Goal: Transaction & Acquisition: Obtain resource

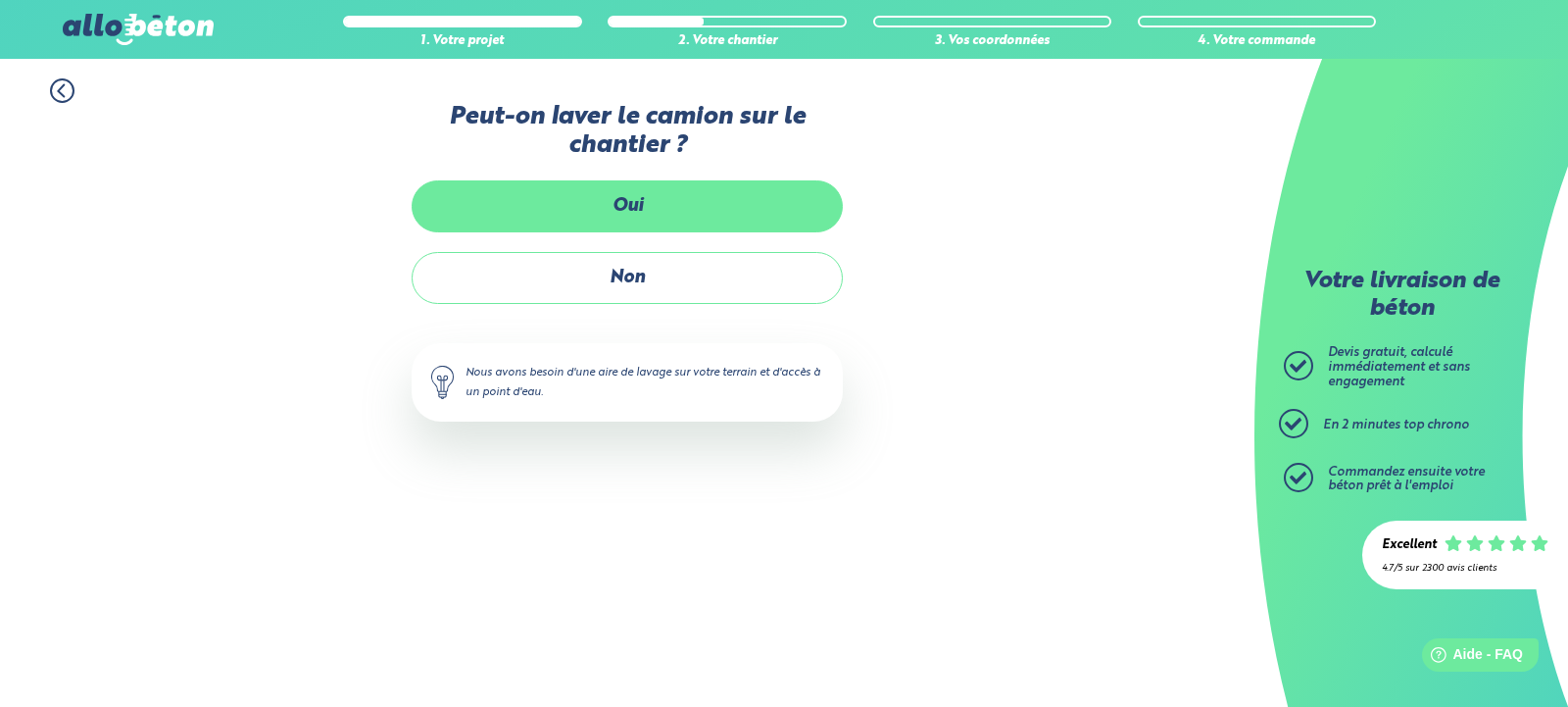
click at [729, 191] on label "Oui" at bounding box center [627, 207] width 431 height 52
click at [0, 0] on input "Oui" at bounding box center [0, 0] width 0 height 0
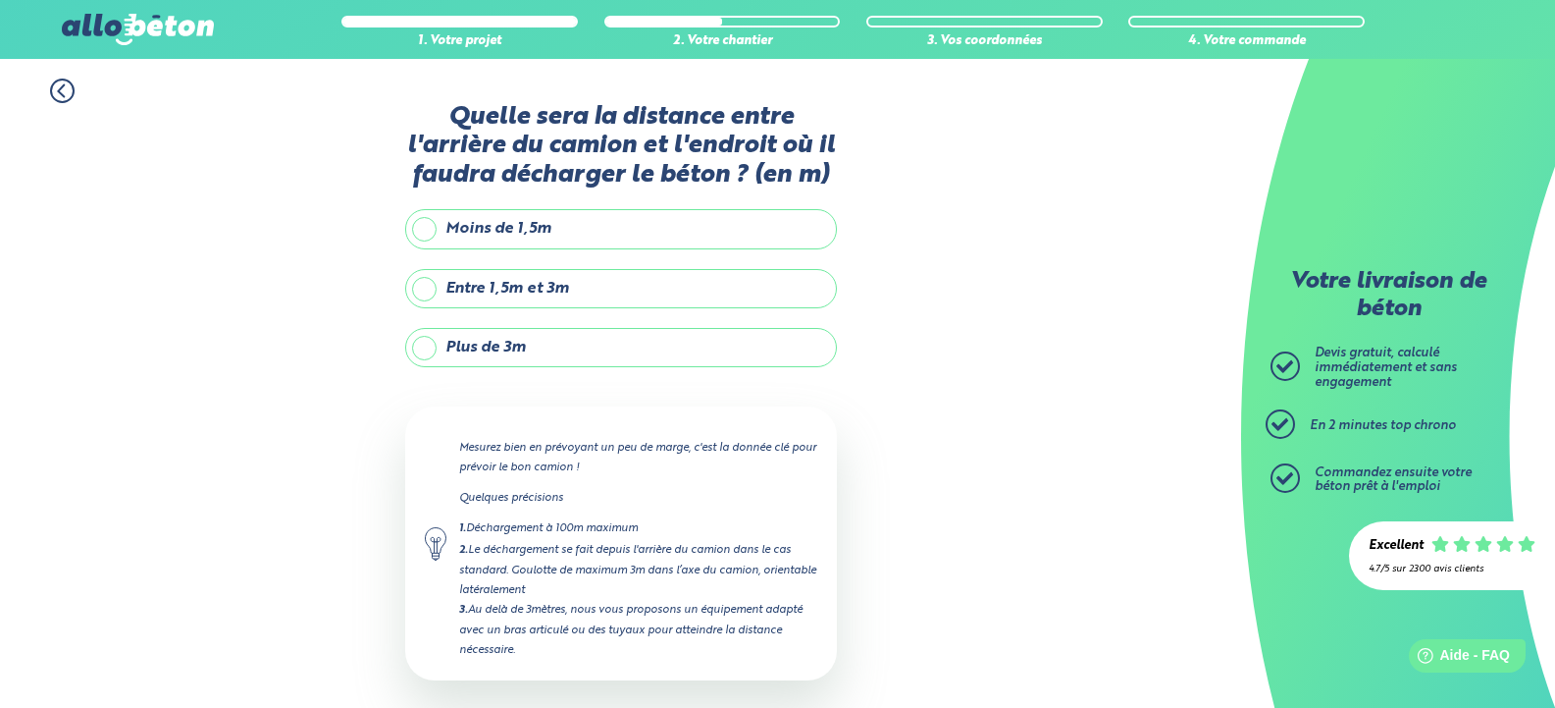
click at [640, 345] on label "Plus de 3m" at bounding box center [621, 347] width 432 height 39
click at [0, 0] on input "Plus de 3m" at bounding box center [0, 0] width 0 height 0
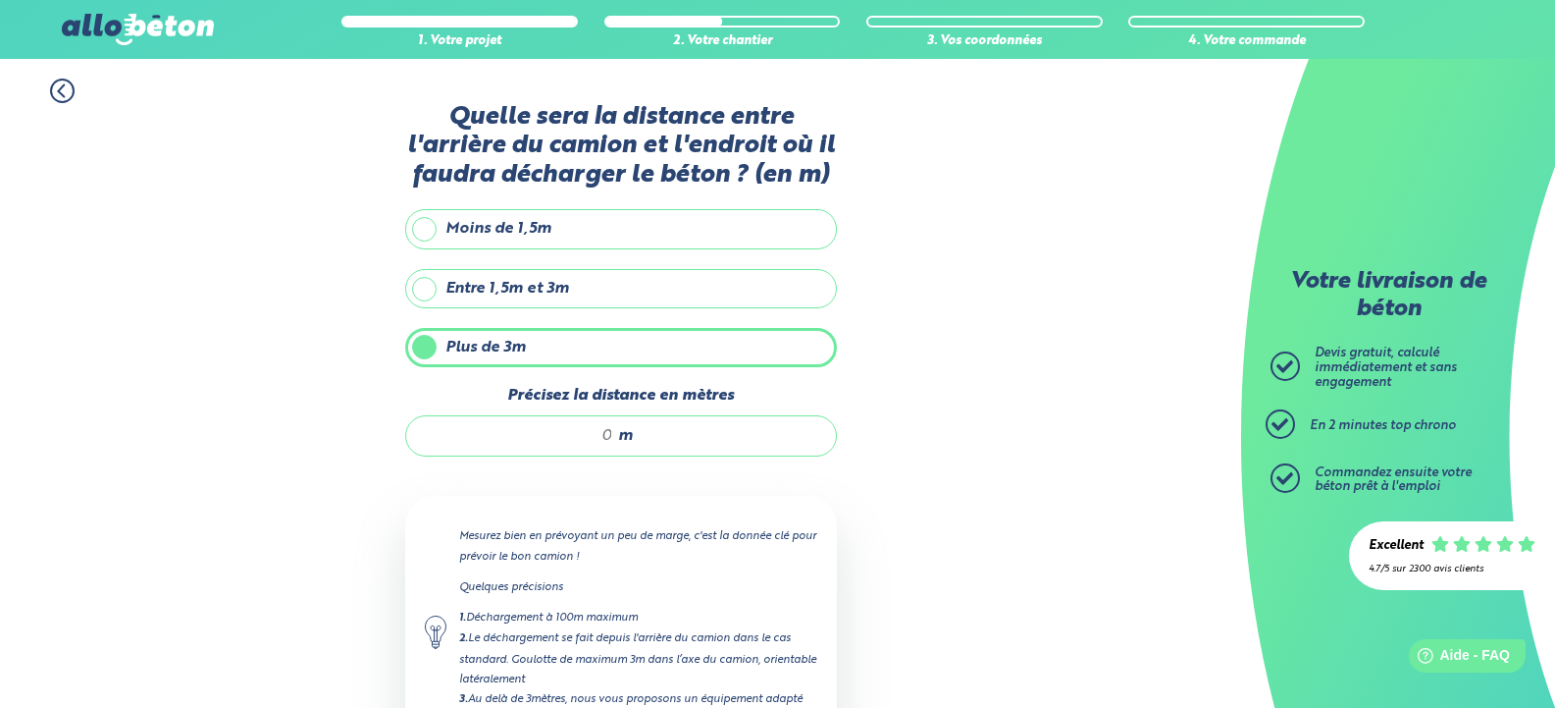
click at [591, 432] on input "Précisez la distance en mètres" at bounding box center [519, 436] width 187 height 20
type input "'"
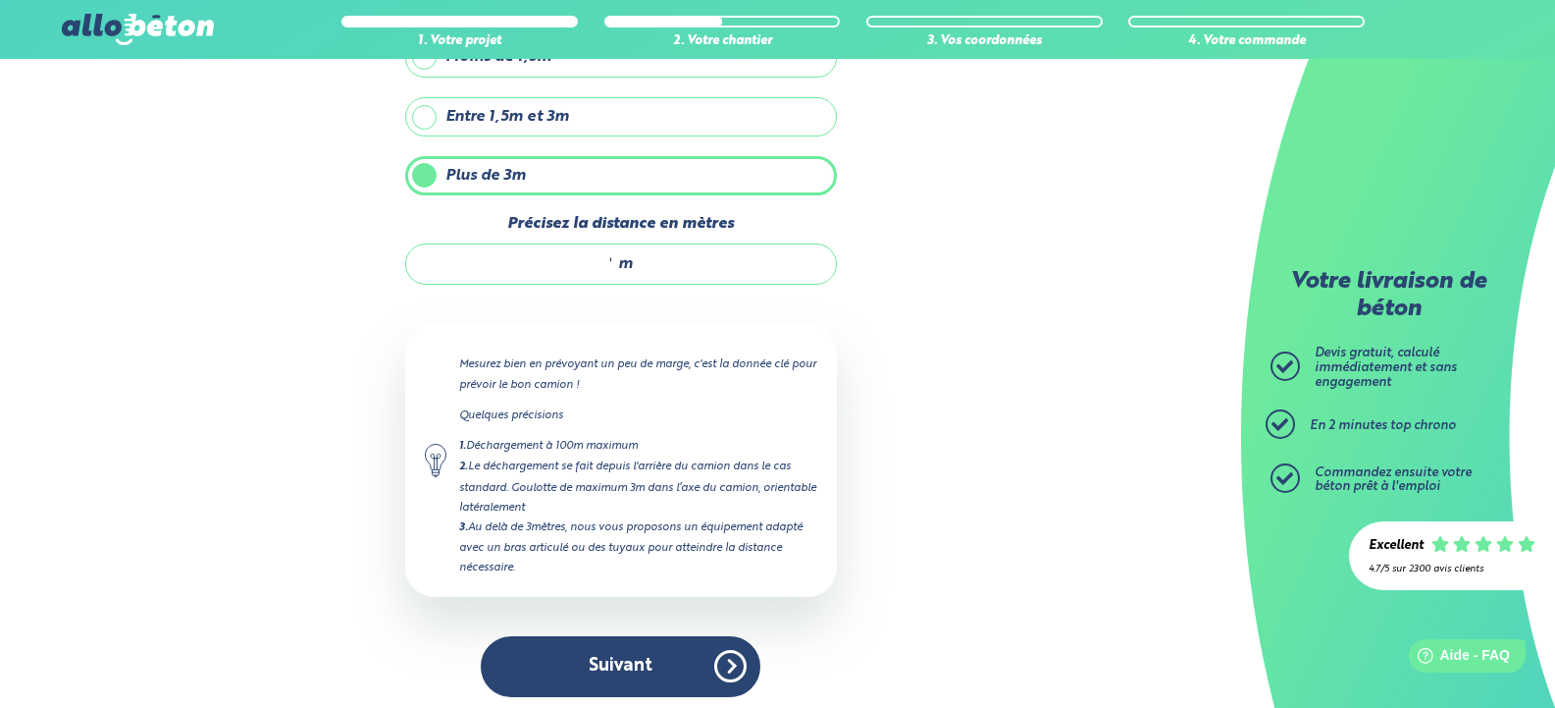
scroll to position [181, 0]
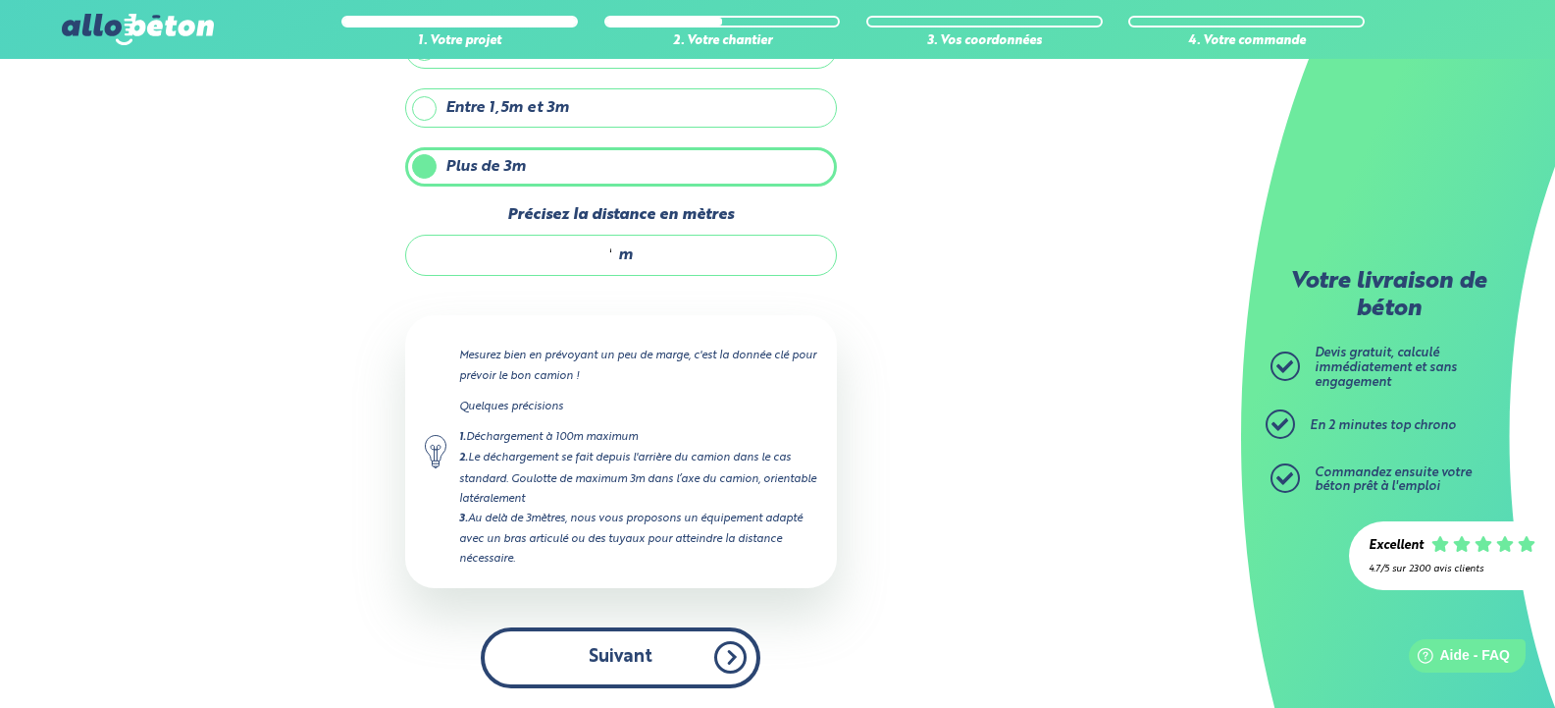
type input "'"
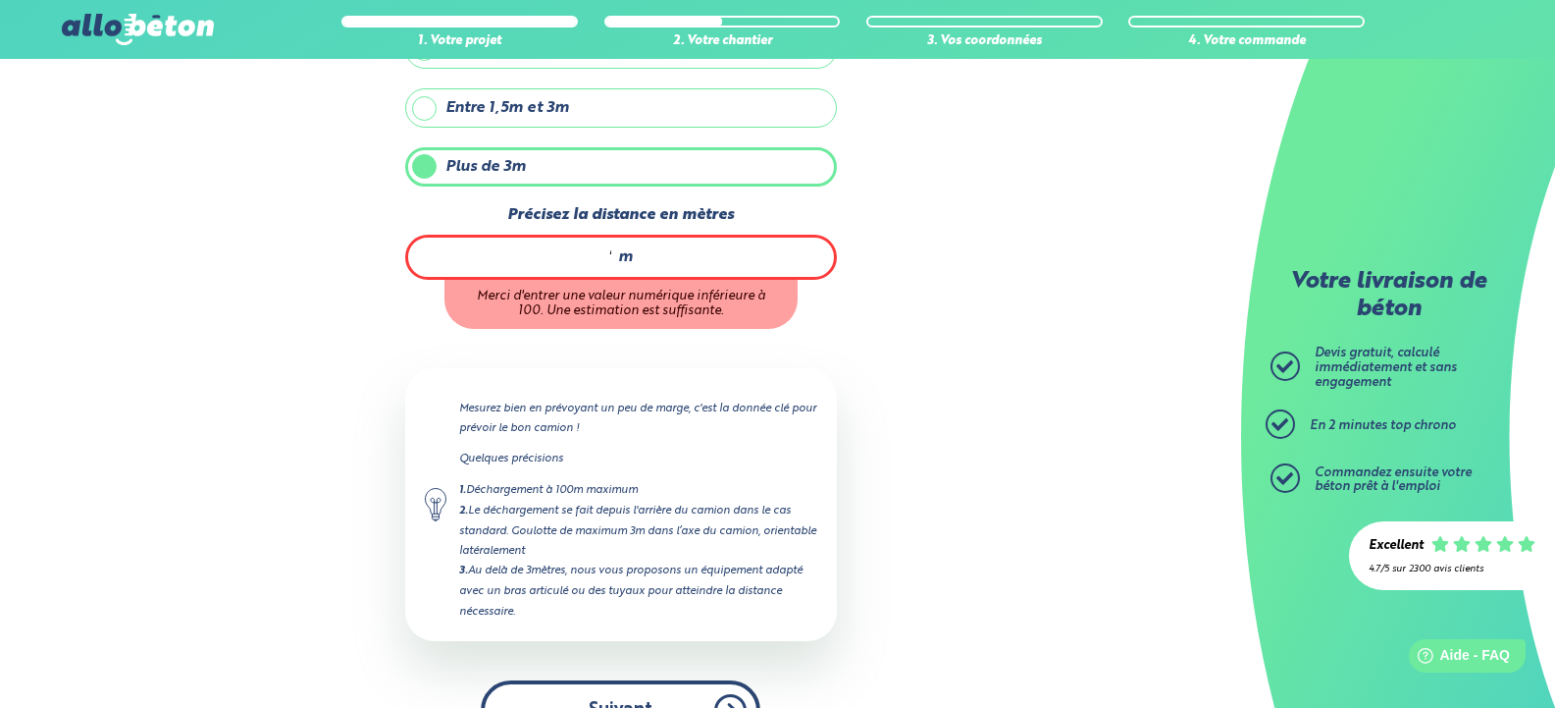
click at [692, 656] on div "Quelle sera la distance entre l'arrière du camion et l'endroit où il faudra déc…" at bounding box center [621, 340] width 432 height 837
type input "4"
click at [696, 688] on div "Quelle sera la distance entre l'arrière du camion et l'endroit où il faudra déc…" at bounding box center [621, 340] width 432 height 837
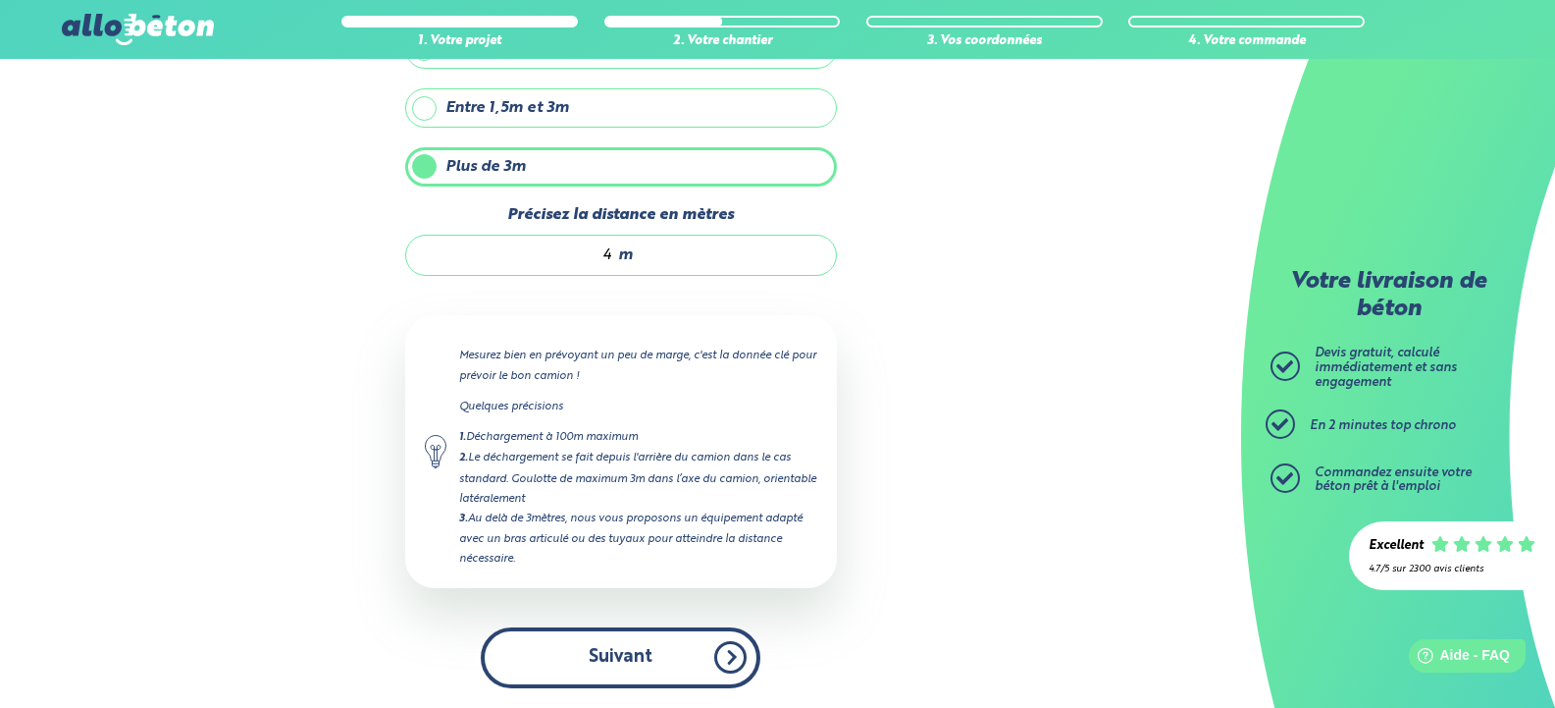
click at [664, 655] on button "Suivant" at bounding box center [621, 657] width 280 height 60
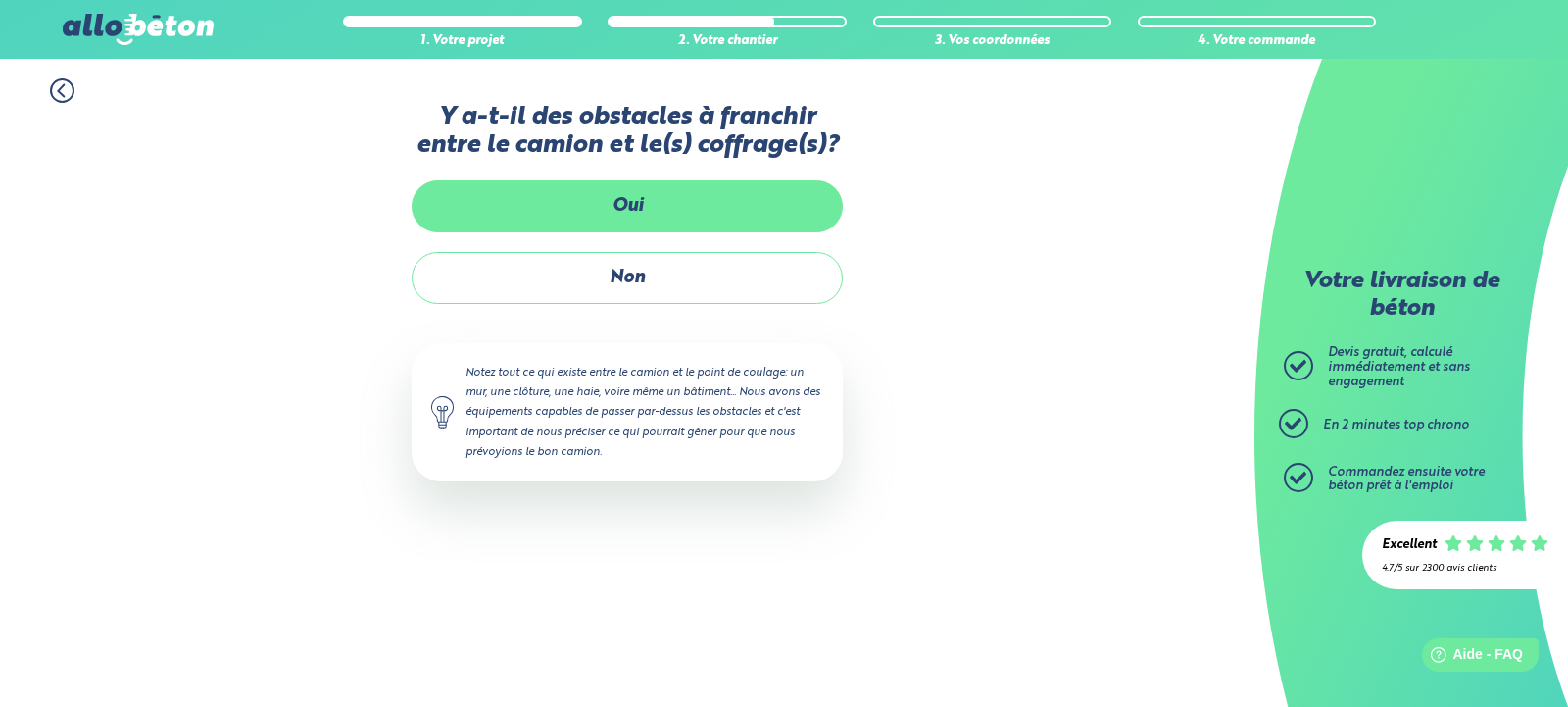
click at [693, 205] on label "Oui" at bounding box center [627, 207] width 431 height 52
click at [0, 0] on input "Oui" at bounding box center [0, 0] width 0 height 0
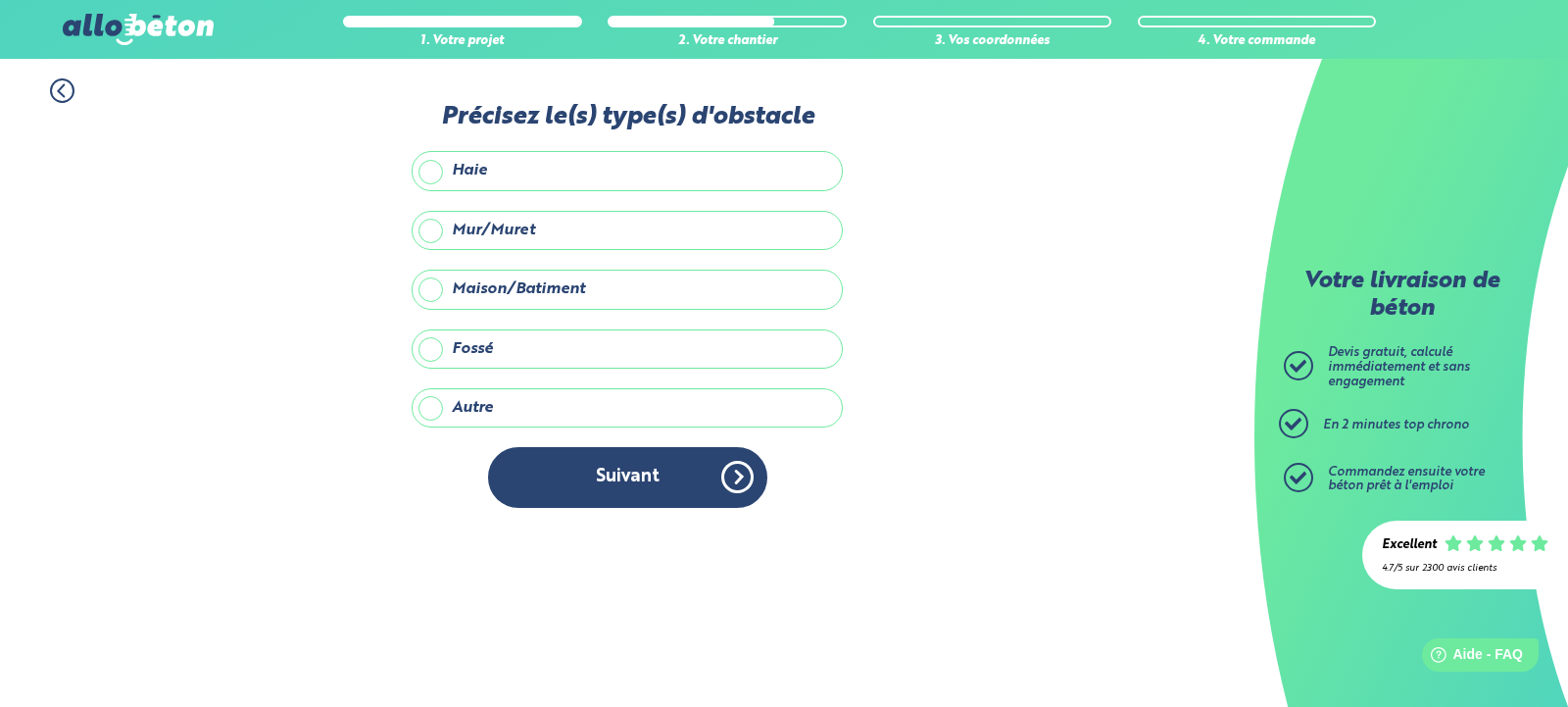
click at [655, 225] on label "Mur/Muret" at bounding box center [627, 230] width 431 height 39
click at [0, 0] on input "Mur/Muret" at bounding box center [0, 0] width 0 height 0
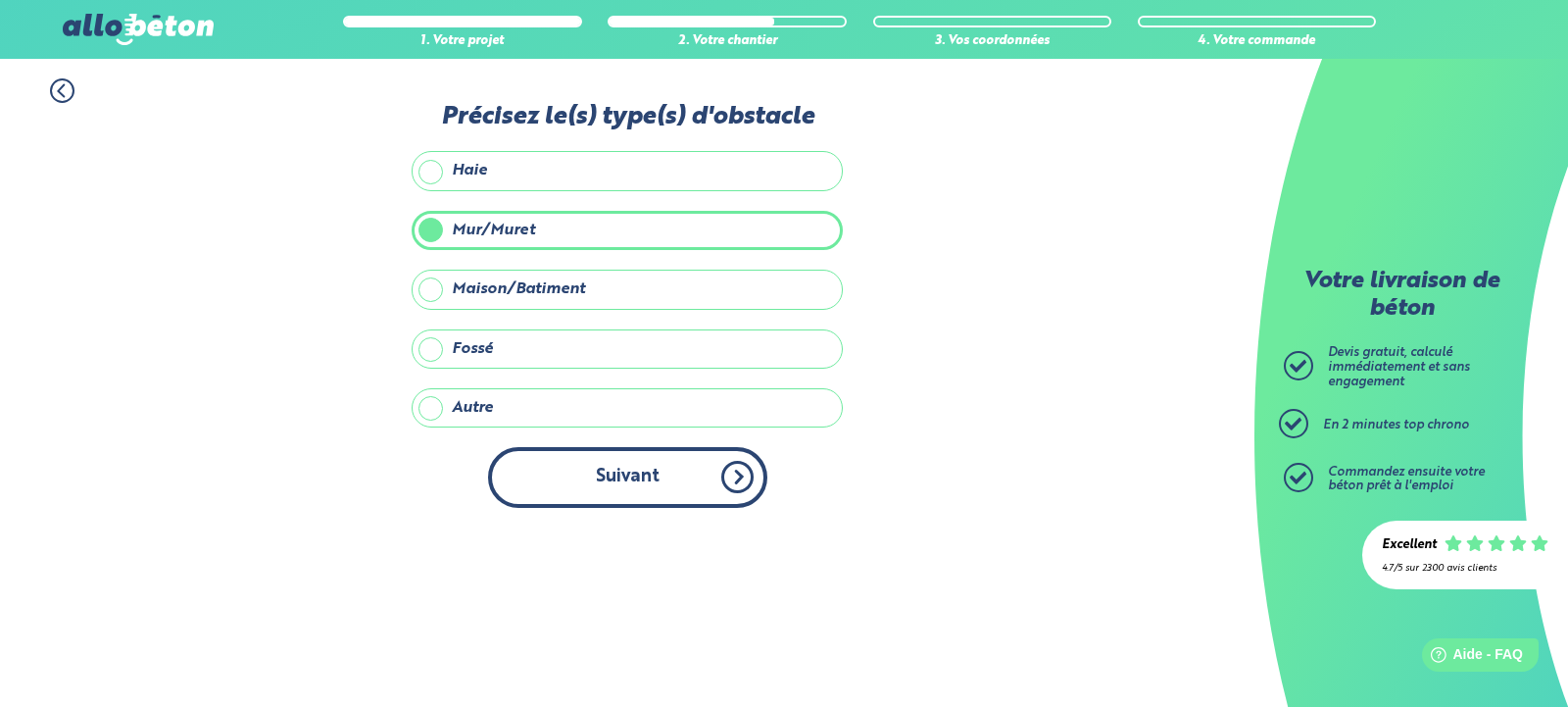
click at [689, 471] on button "Suivant" at bounding box center [628, 476] width 280 height 60
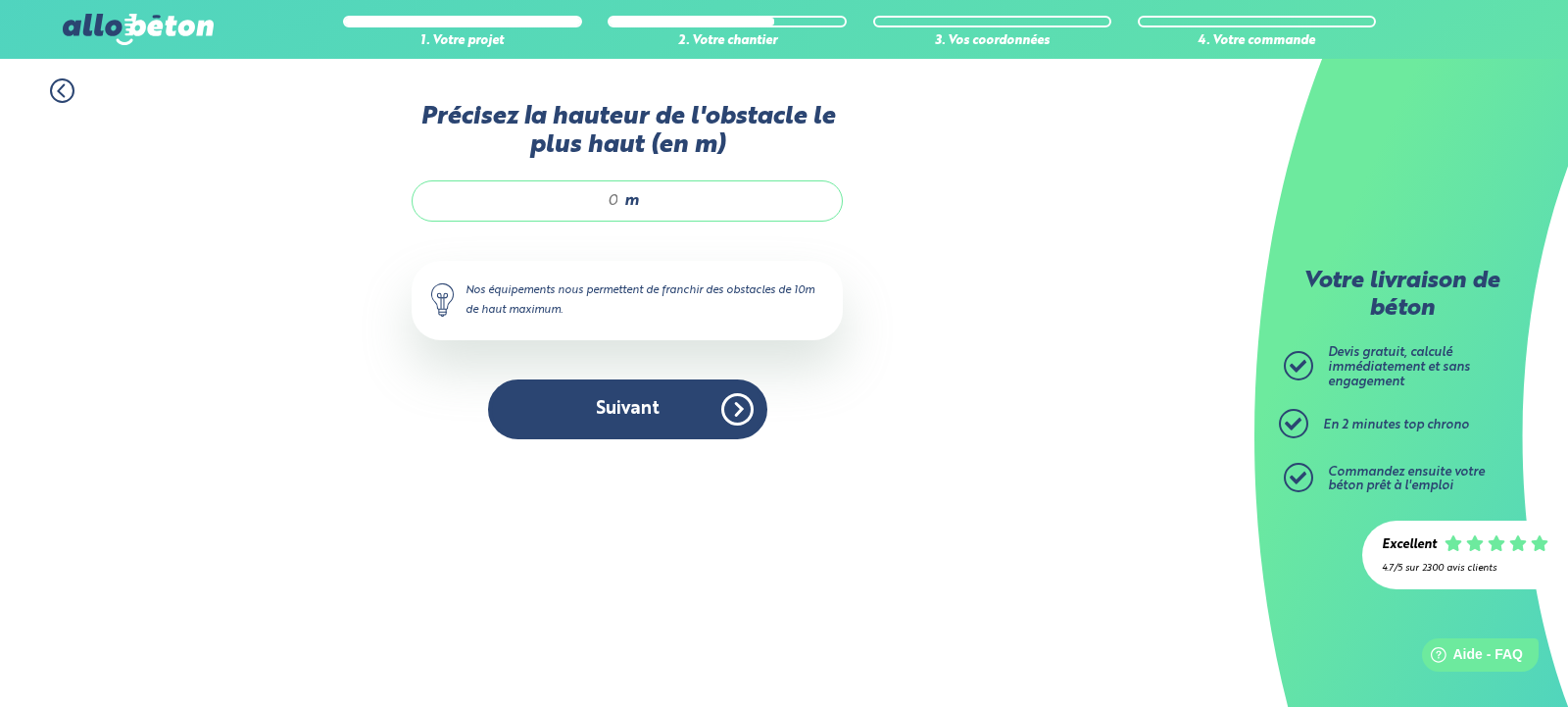
click at [54, 95] on icon at bounding box center [62, 91] width 25 height 25
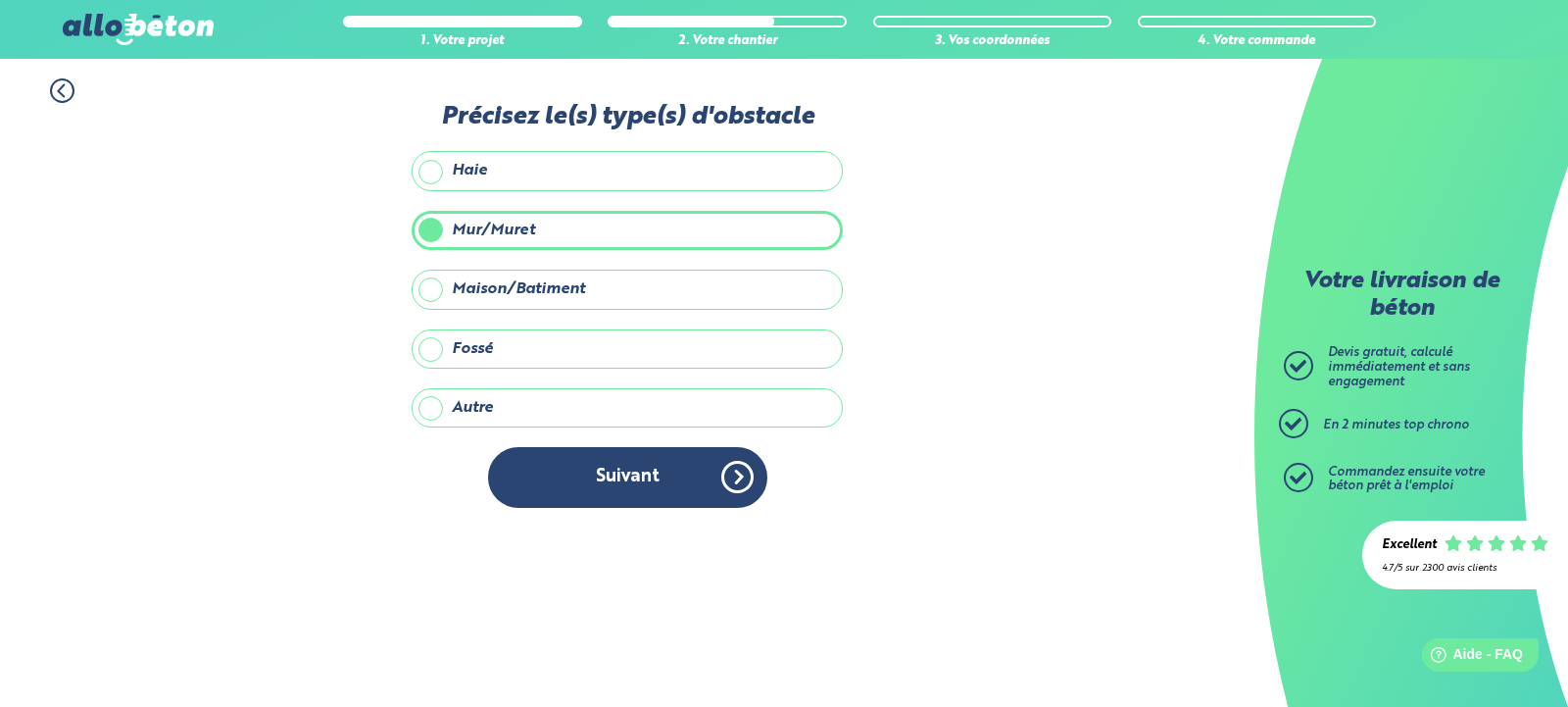
click at [425, 397] on label "Autre" at bounding box center [627, 407] width 431 height 39
click at [0, 0] on input "Autre" at bounding box center [0, 0] width 0 height 0
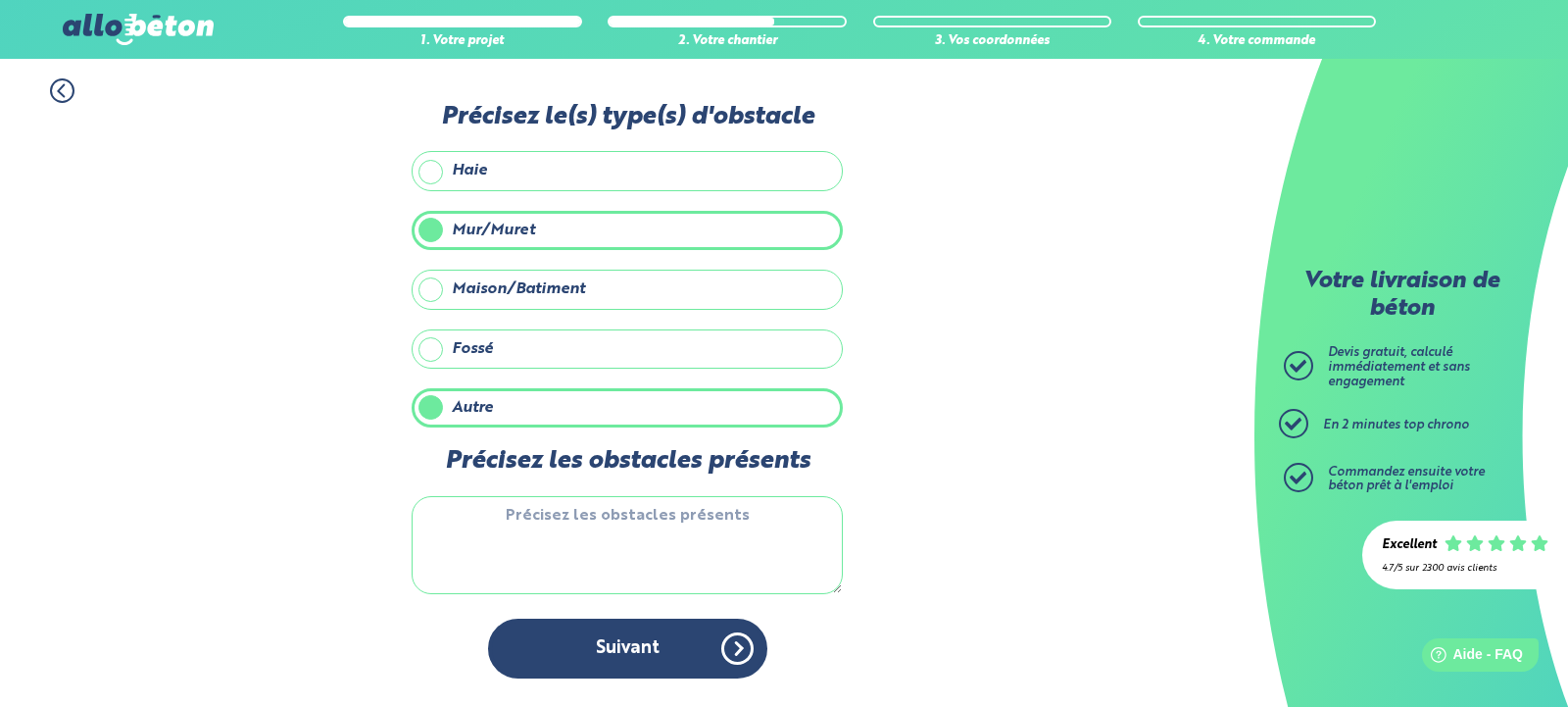
click at [480, 236] on label "Mur/Muret" at bounding box center [627, 230] width 431 height 39
click at [0, 0] on input "Mur/Muret" at bounding box center [0, 0] width 0 height 0
click at [609, 584] on textarea "Précisez les obstacles présents" at bounding box center [627, 545] width 431 height 98
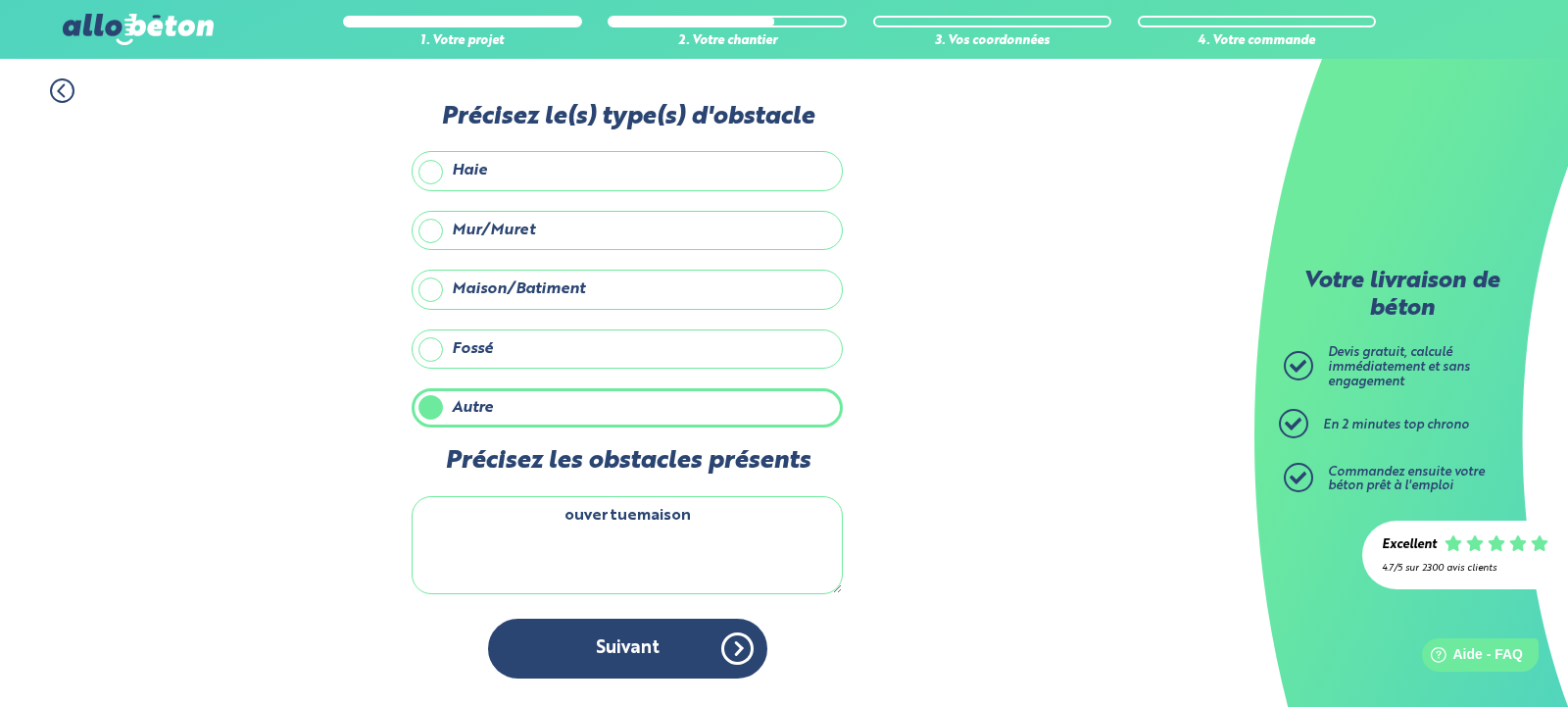
click at [629, 516] on textarea "ouvertuemaison" at bounding box center [627, 545] width 431 height 98
click at [638, 516] on textarea "ouvertuemaison" at bounding box center [627, 545] width 431 height 98
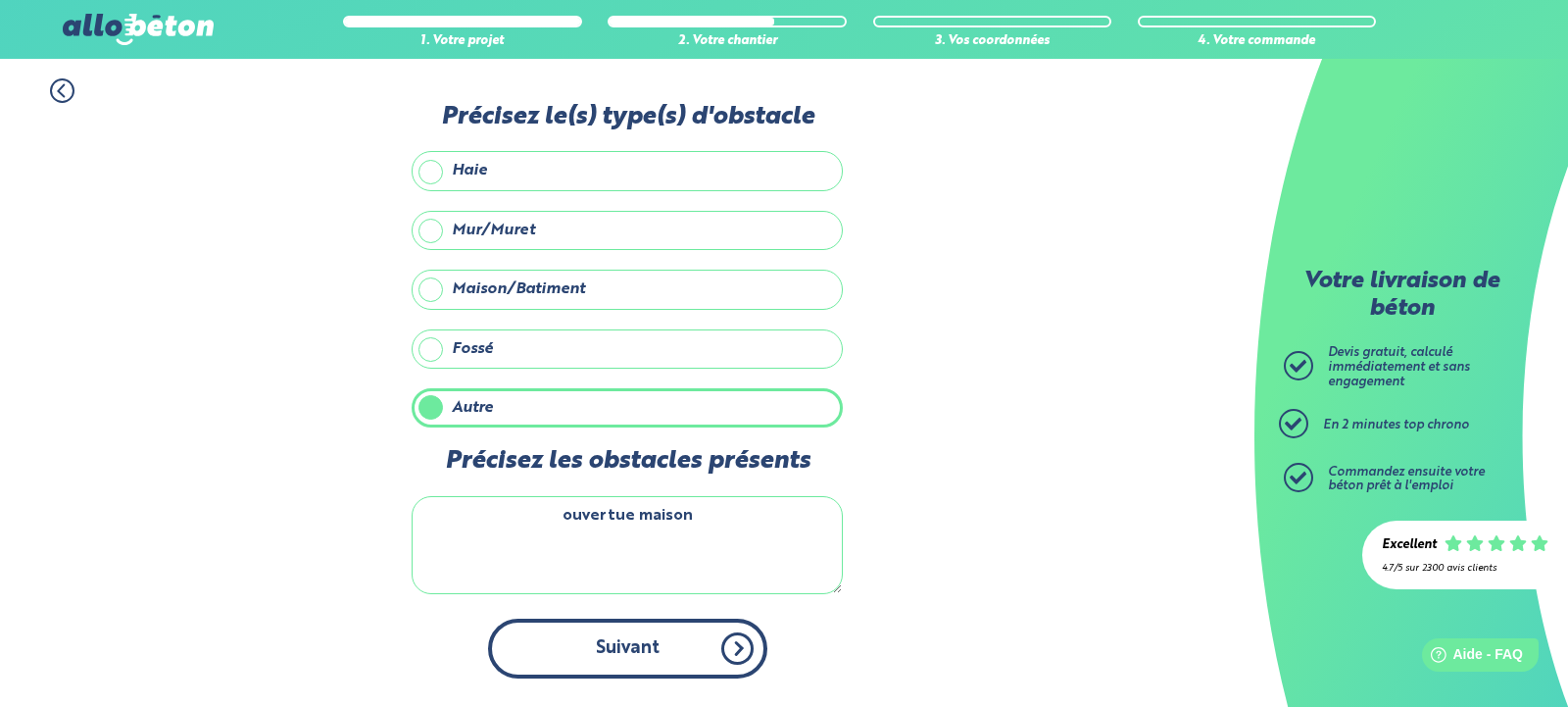
type textarea "ouvertue maison"
click at [725, 653] on button "Suivant" at bounding box center [628, 648] width 280 height 60
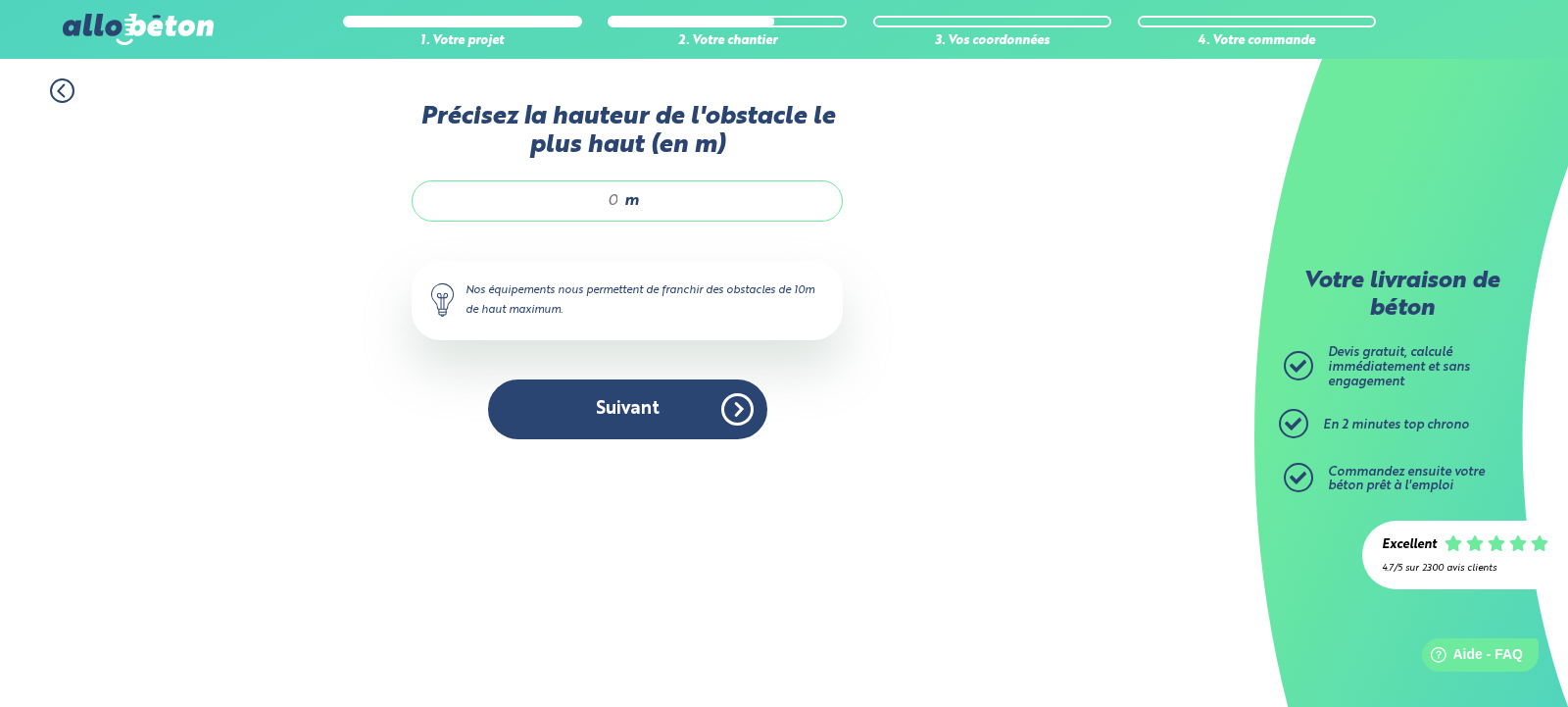
click at [60, 89] on icon at bounding box center [62, 91] width 6 height 12
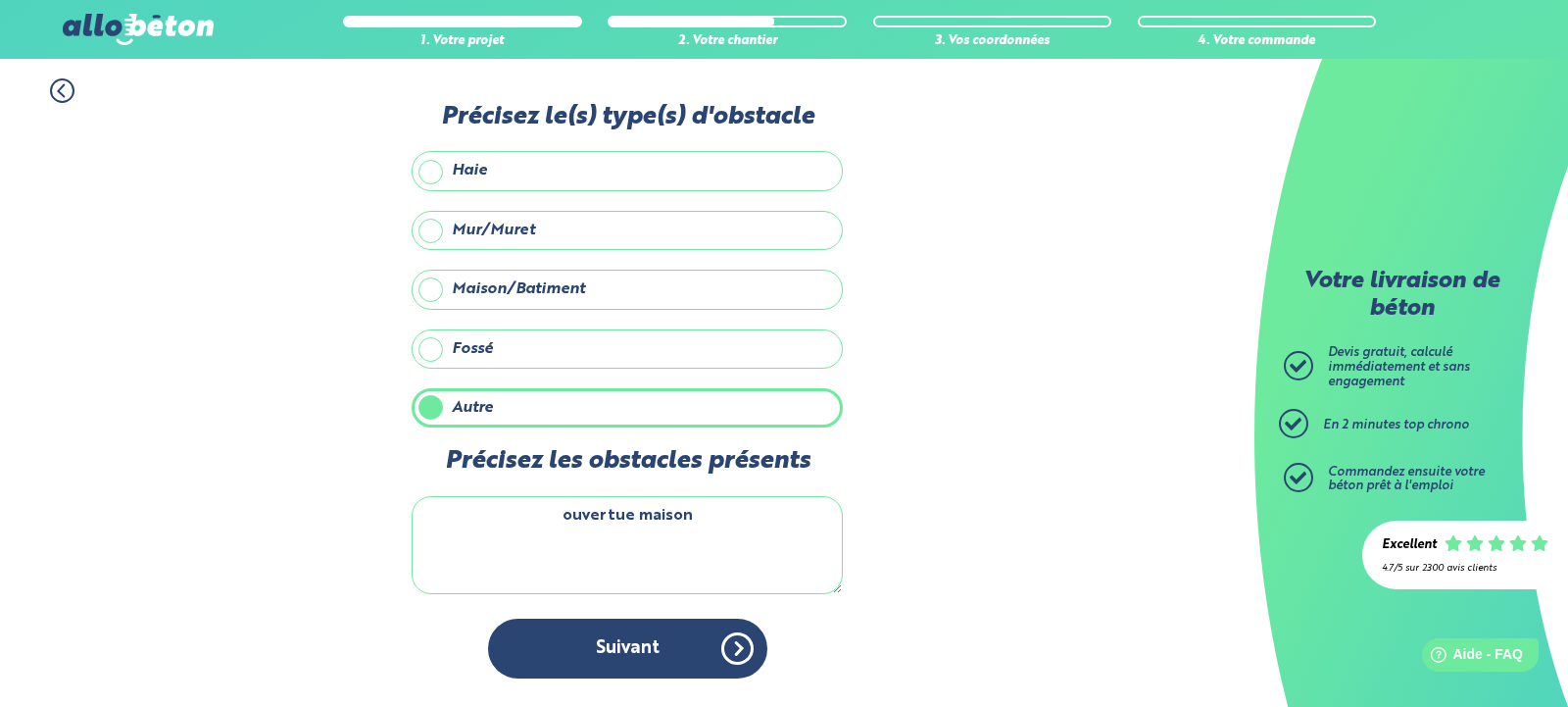
click at [60, 89] on icon at bounding box center [62, 91] width 6 height 12
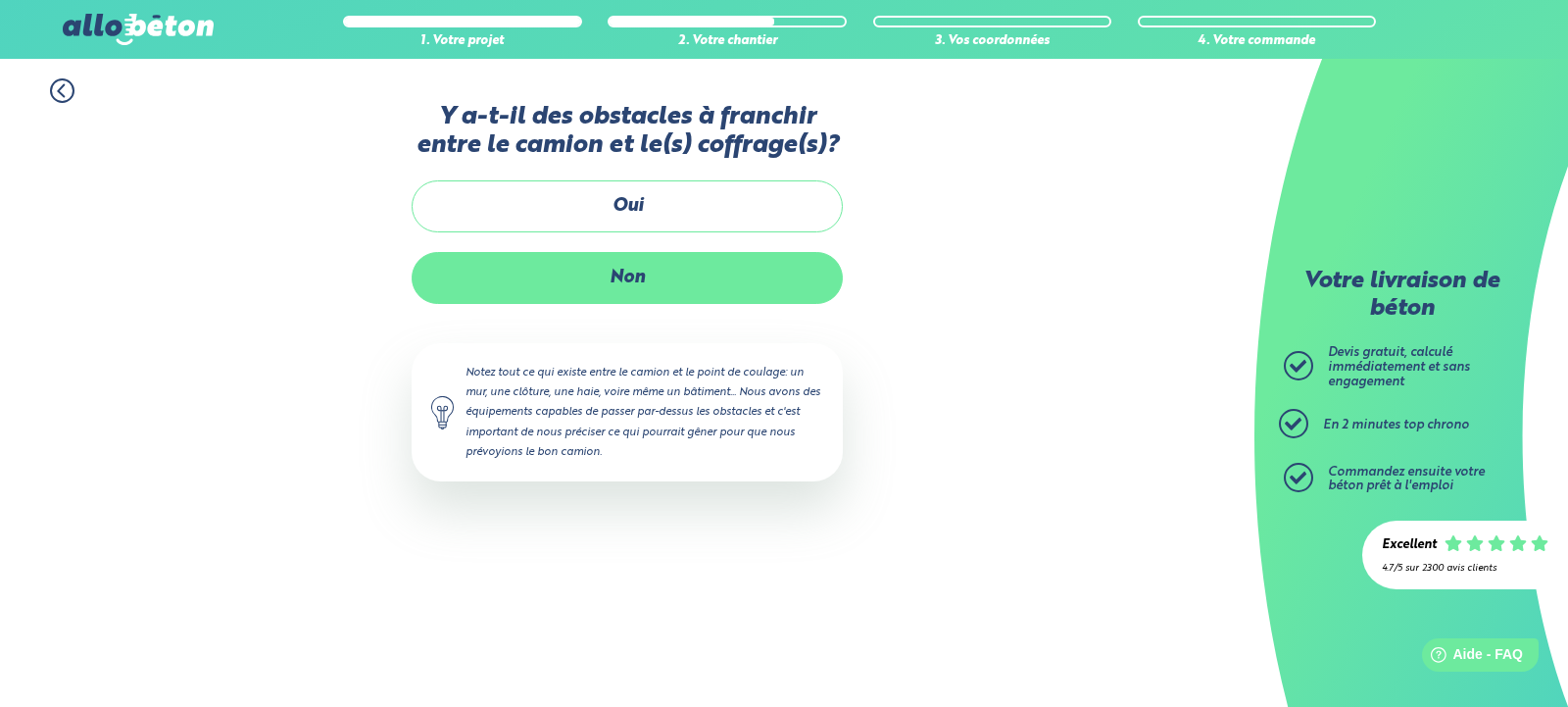
click at [527, 271] on label "Non" at bounding box center [627, 278] width 431 height 52
click at [0, 0] on input "Non" at bounding box center [0, 0] width 0 height 0
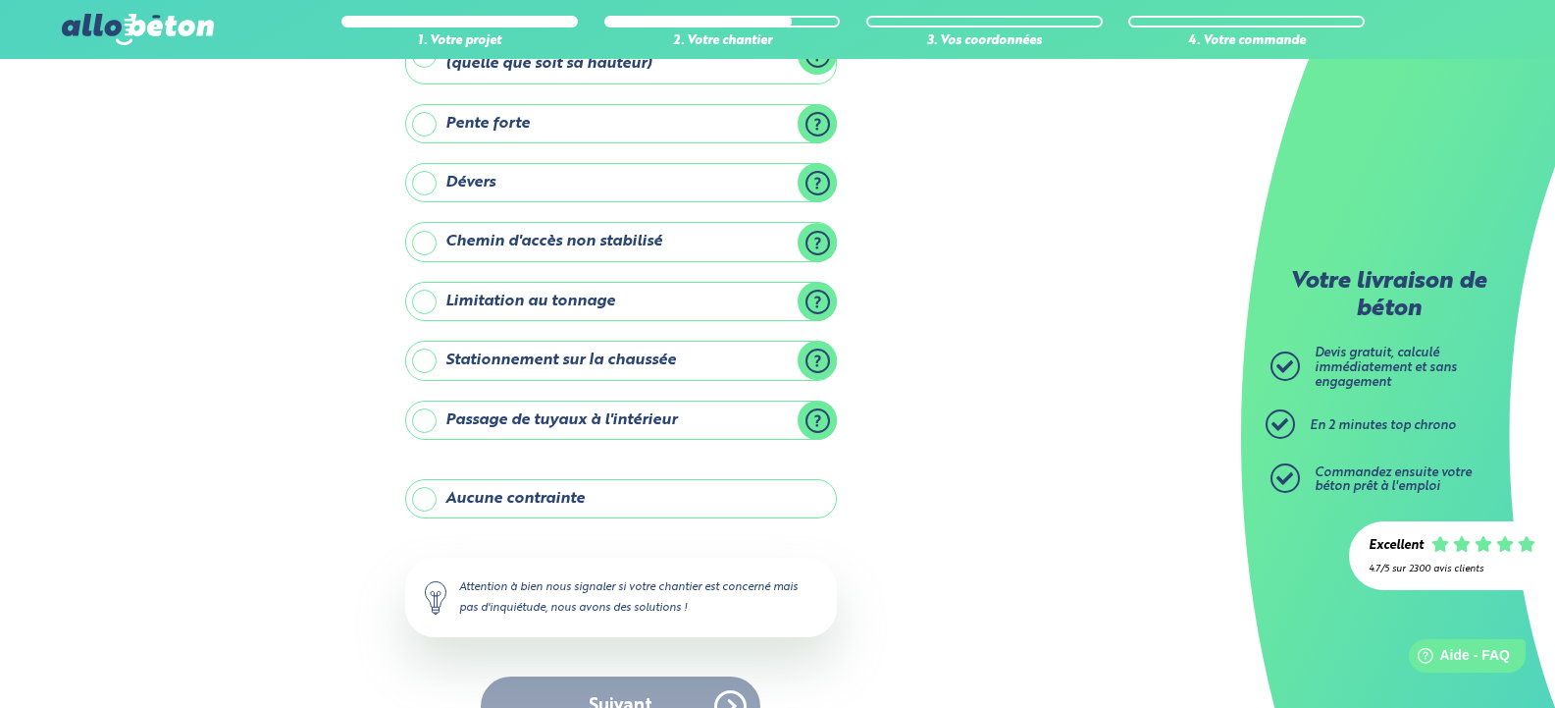
scroll to position [168, 0]
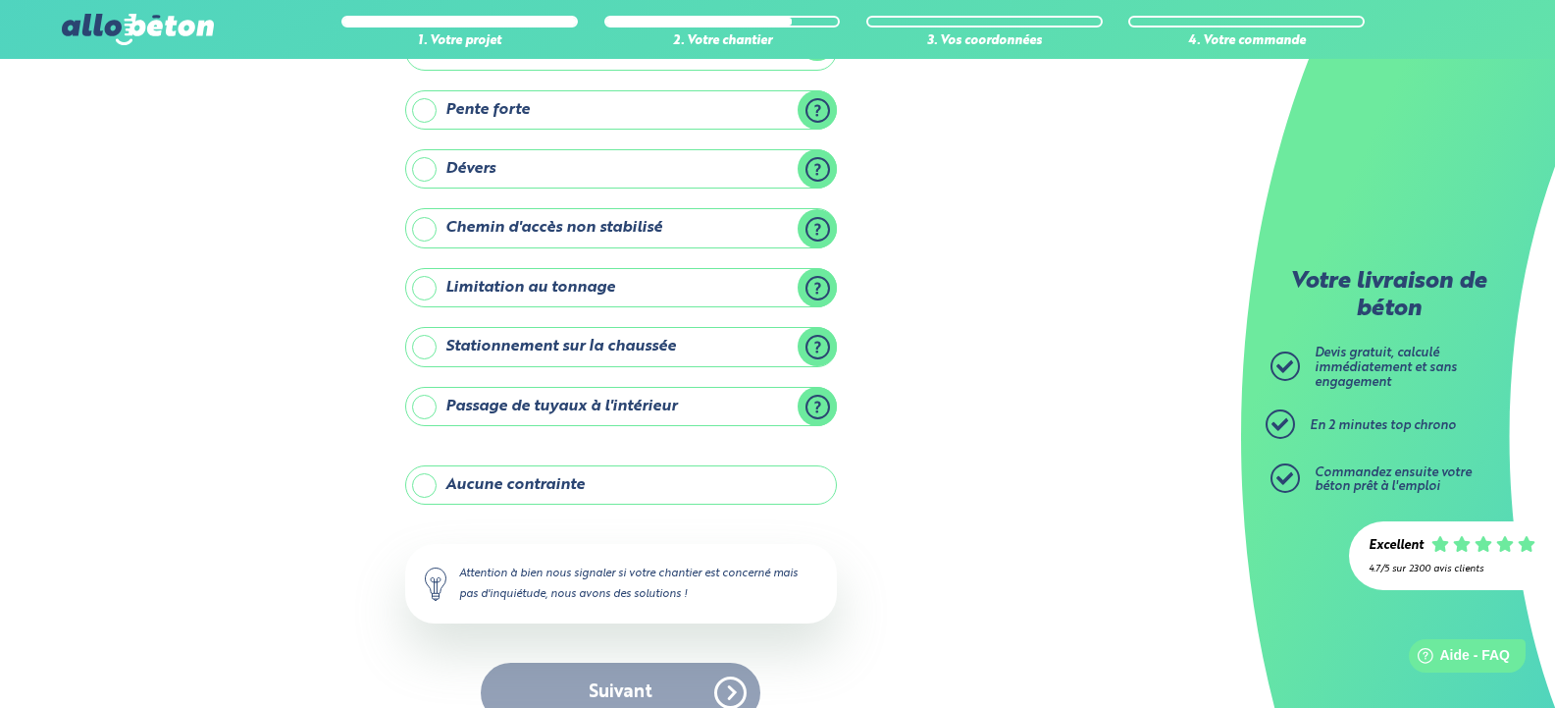
click at [761, 490] on label "Aucune contrainte" at bounding box center [621, 484] width 432 height 39
click at [0, 0] on input "Aucune contrainte" at bounding box center [0, 0] width 0 height 0
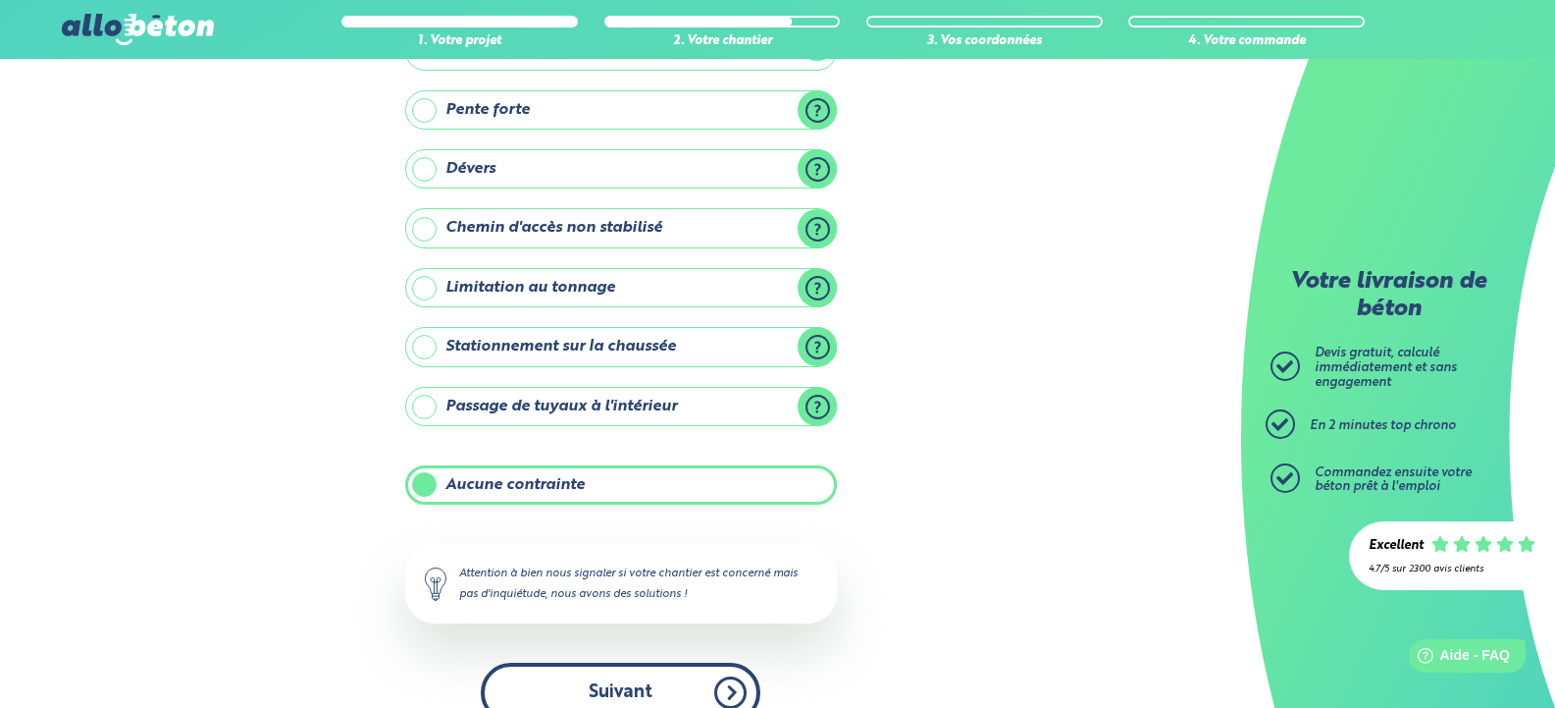
click at [649, 683] on button "Suivant" at bounding box center [621, 692] width 280 height 60
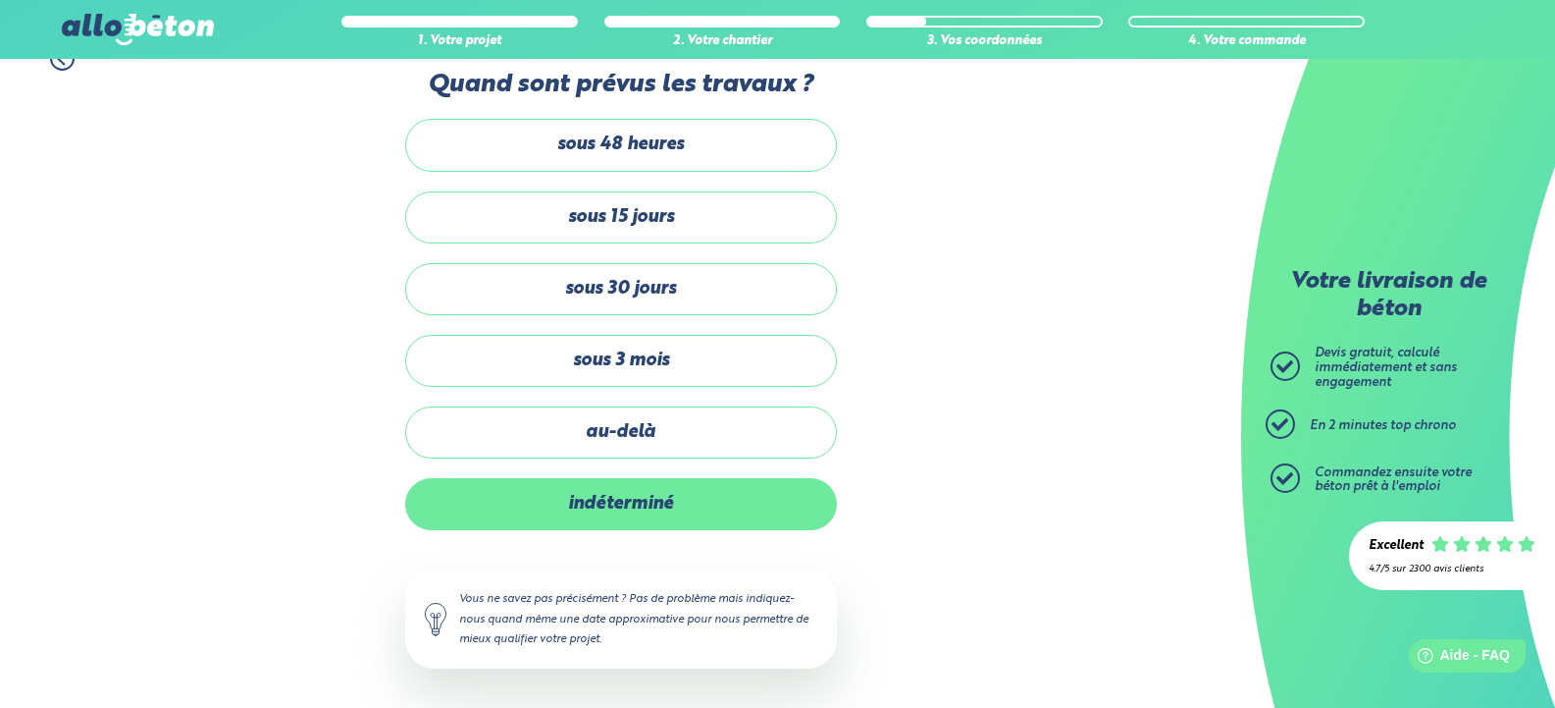
click at [626, 487] on label "indéterminé" at bounding box center [621, 504] width 432 height 52
click at [0, 0] on input "indéterminé" at bounding box center [0, 0] width 0 height 0
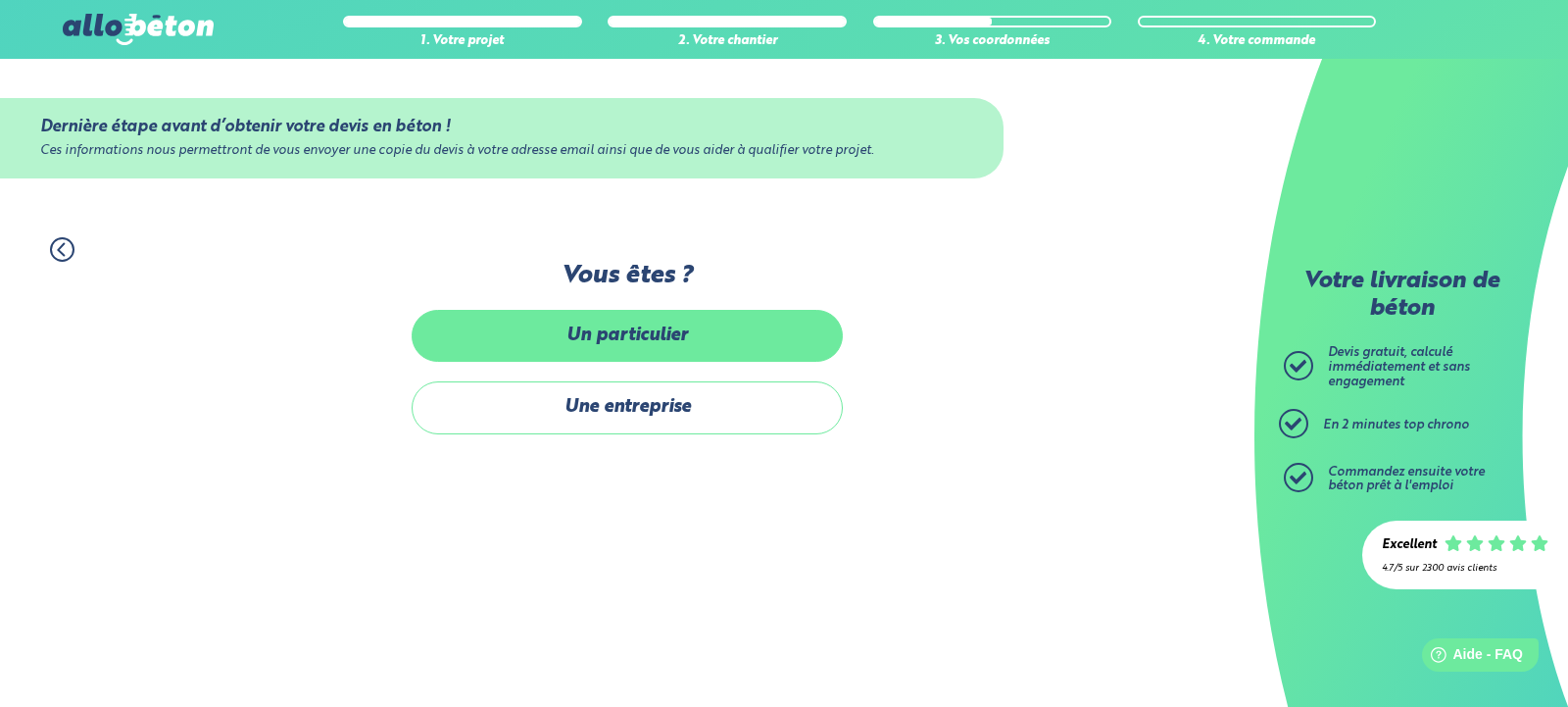
click at [649, 344] on label "Un particulier" at bounding box center [627, 336] width 431 height 52
click at [0, 0] on input "Un particulier" at bounding box center [0, 0] width 0 height 0
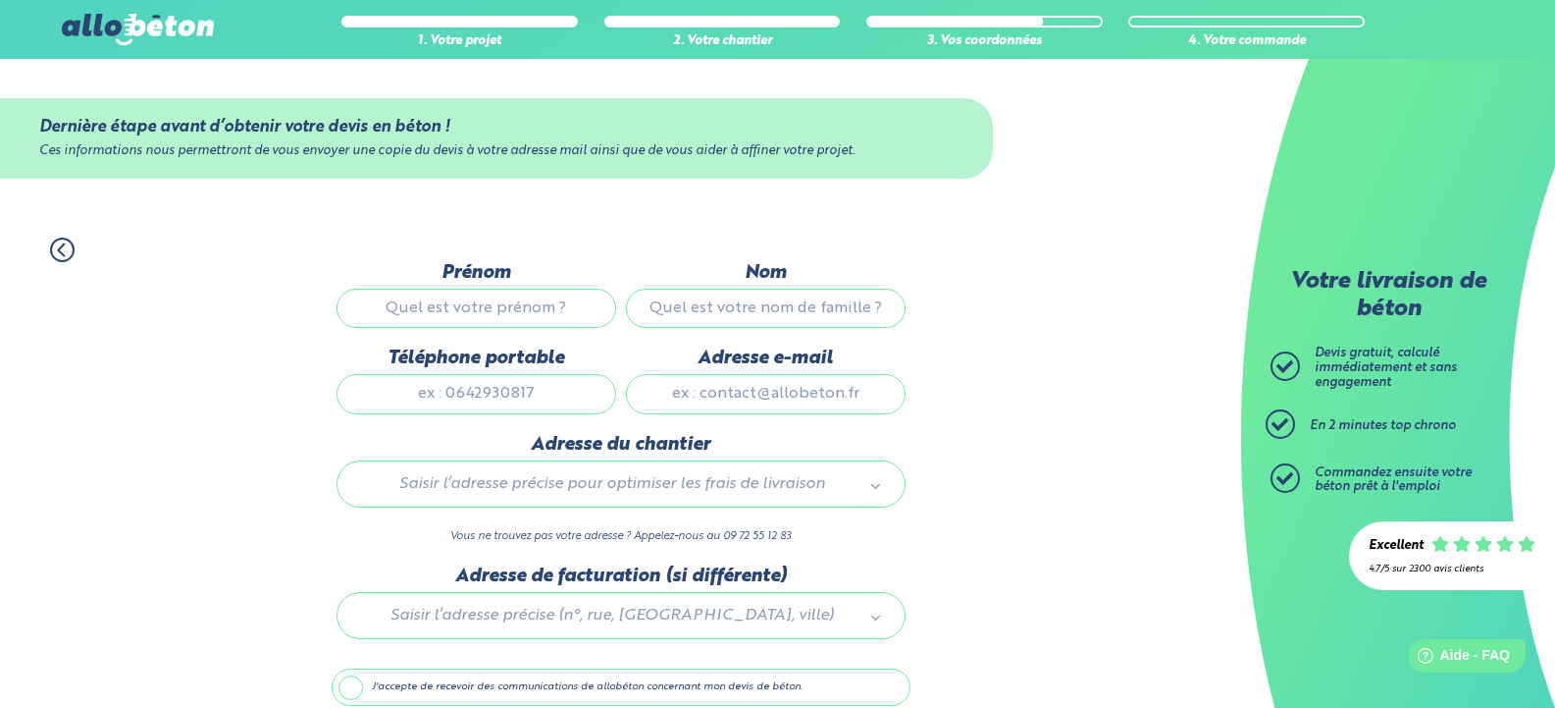
click at [542, 309] on input "Prénom" at bounding box center [477, 308] width 280 height 39
type input "[PERSON_NAME]"
click at [706, 318] on input "Nom" at bounding box center [766, 308] width 280 height 39
type input "houssais"
click at [502, 395] on input "Téléphone portable" at bounding box center [477, 393] width 280 height 39
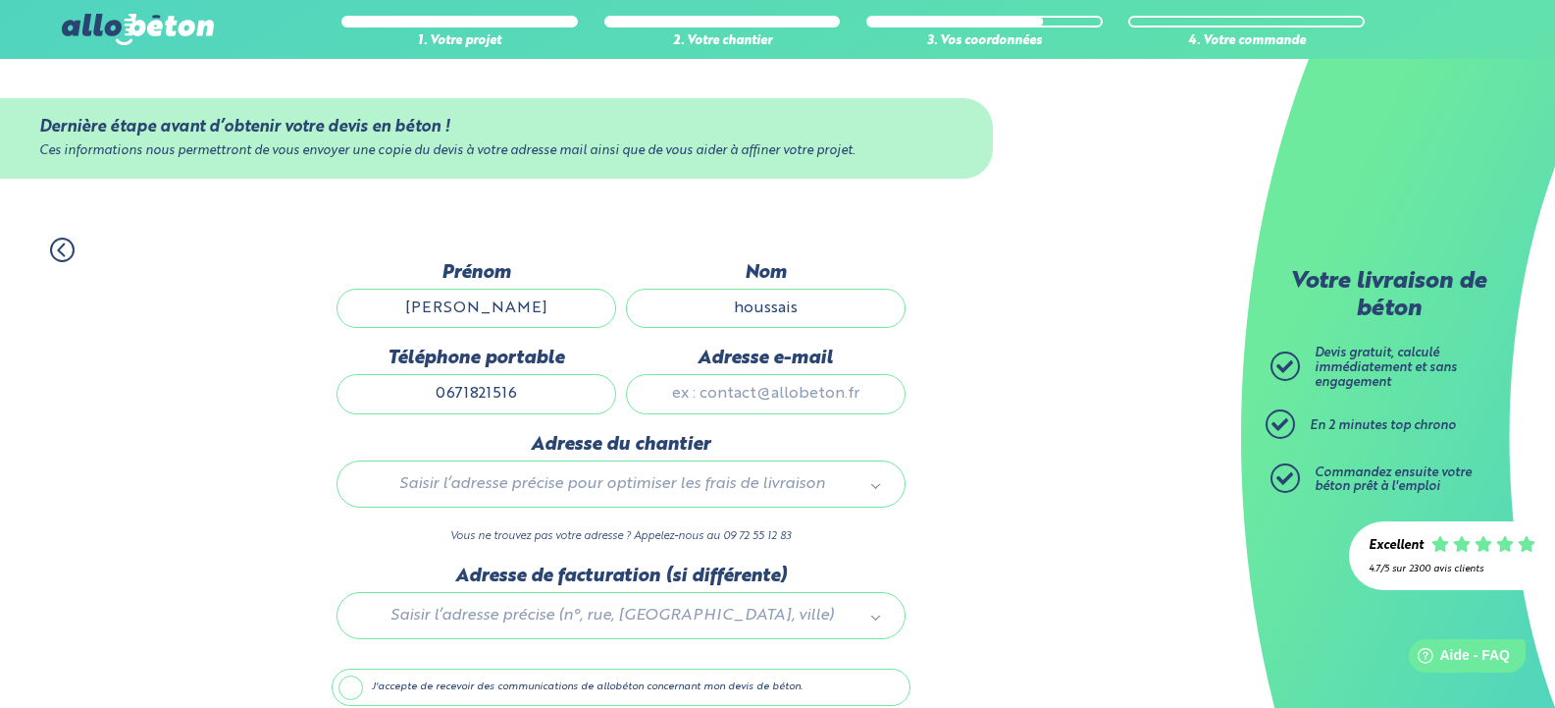
type input "0671821516"
click at [735, 396] on input "Adresse e-mail" at bounding box center [766, 393] width 280 height 39
type input "[EMAIL_ADDRESS][DOMAIN_NAME]"
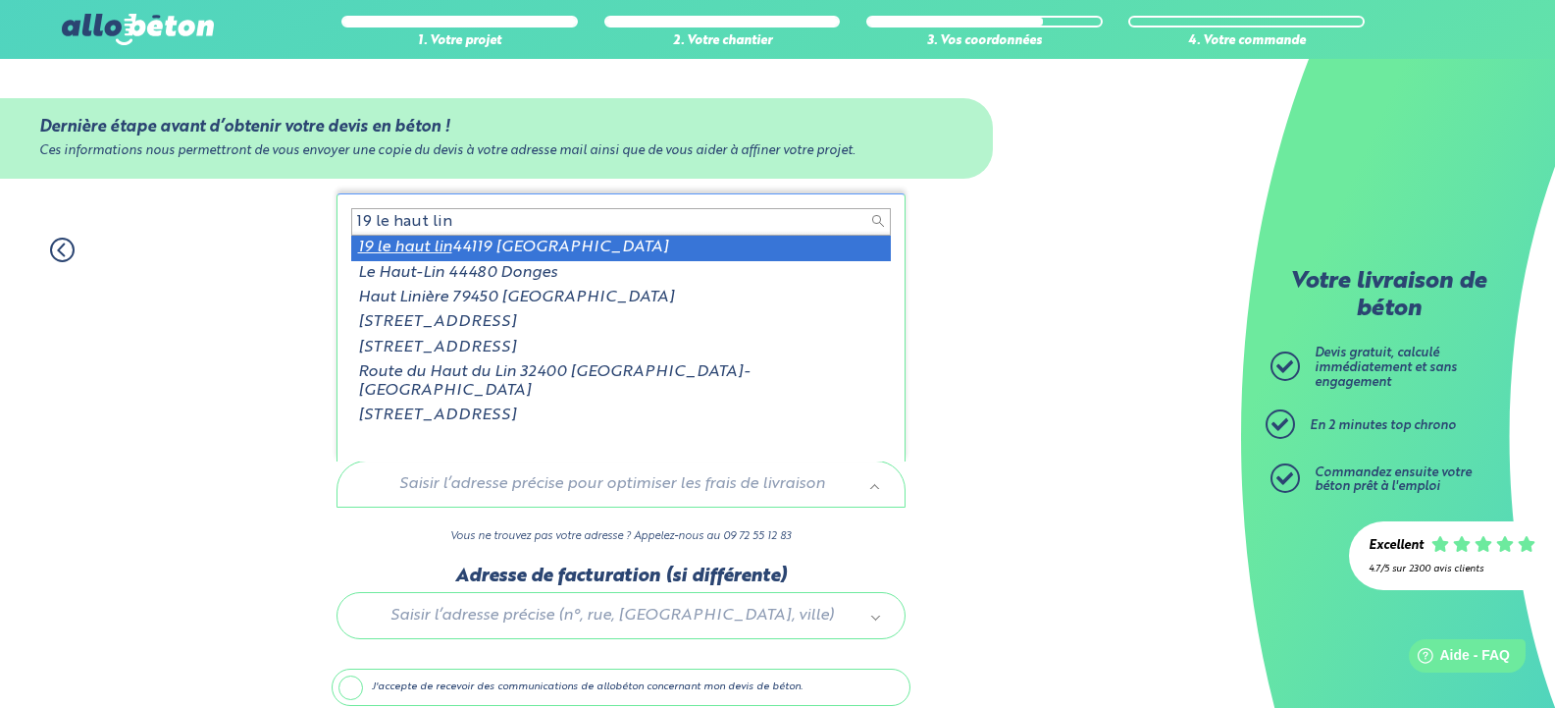
type input "19 le haut lin"
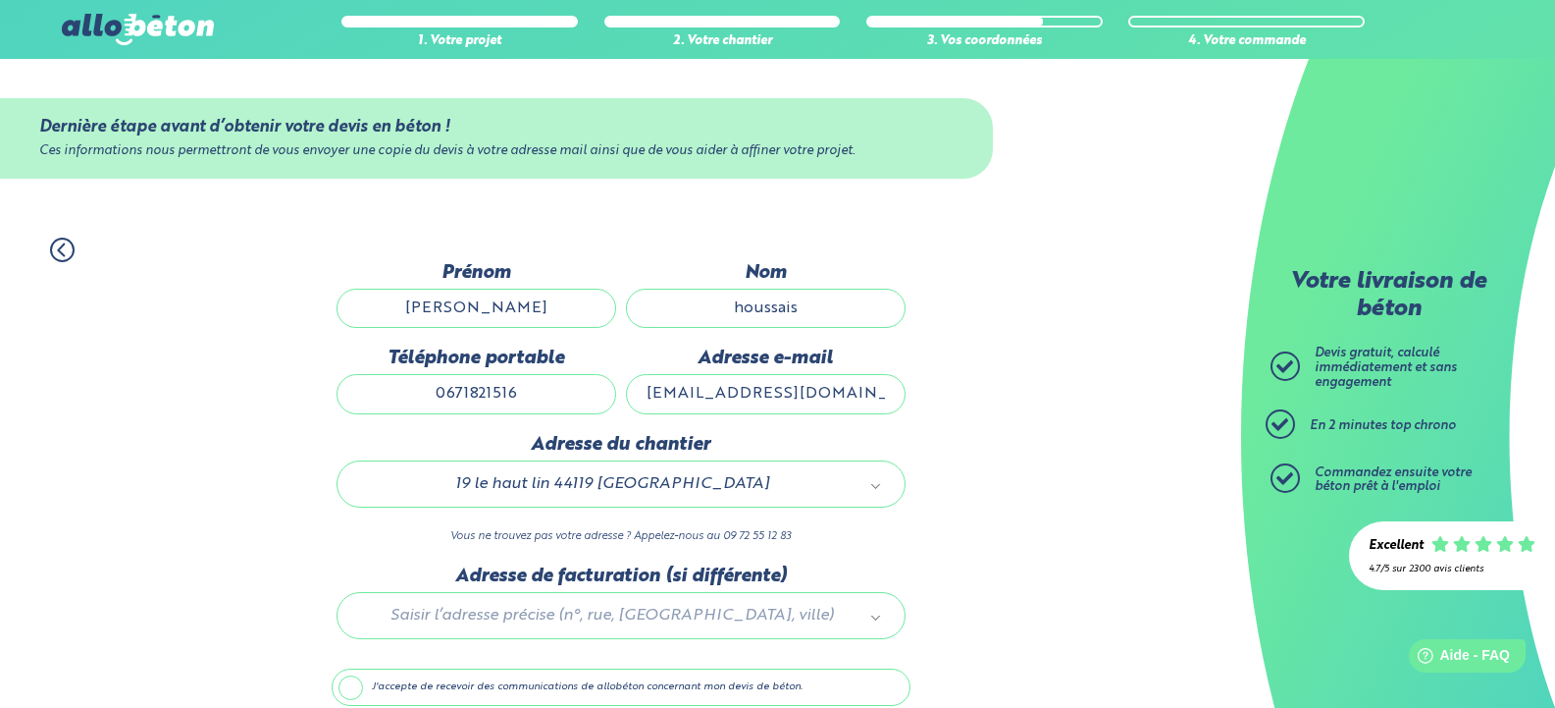
click at [648, 620] on div at bounding box center [621, 611] width 579 height 93
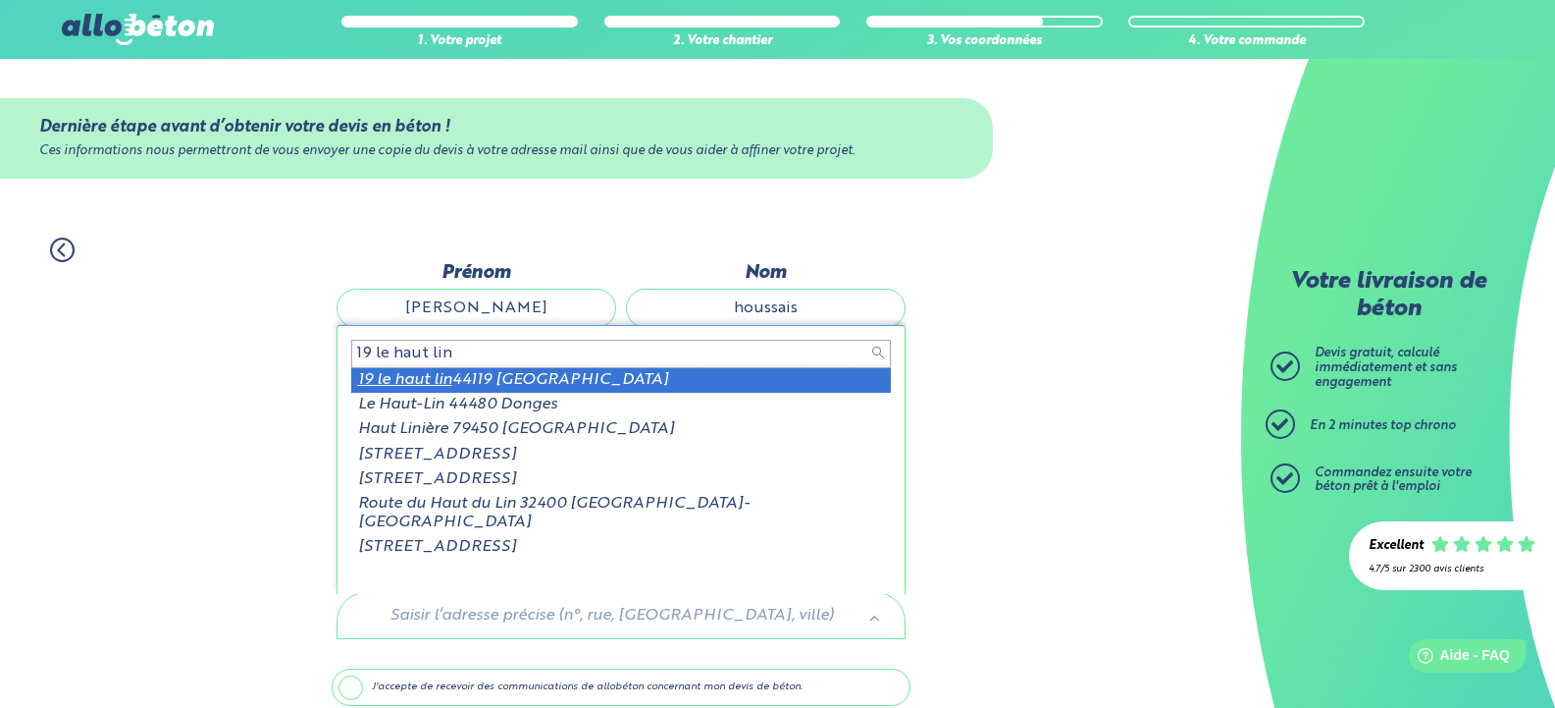
type input "19 le haut lin"
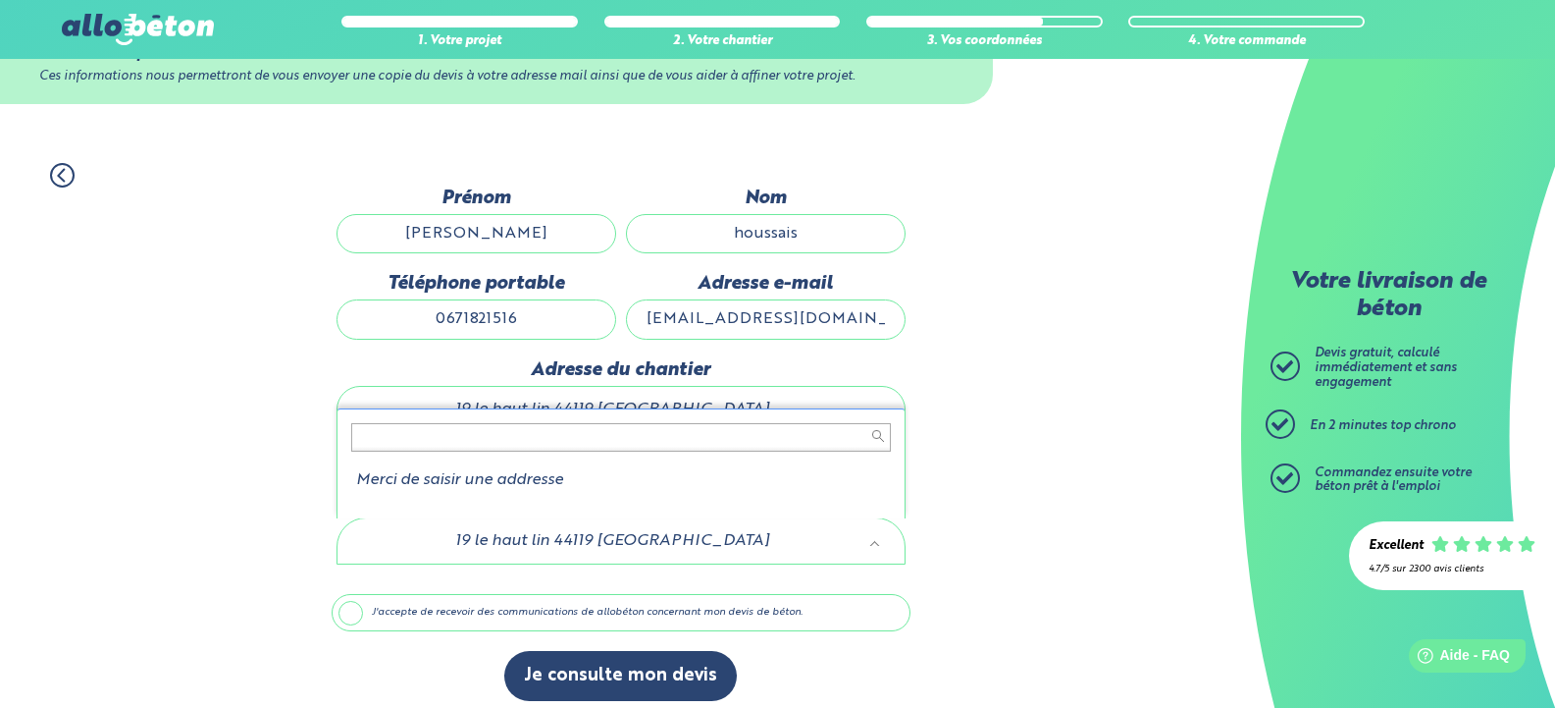
scroll to position [87, 0]
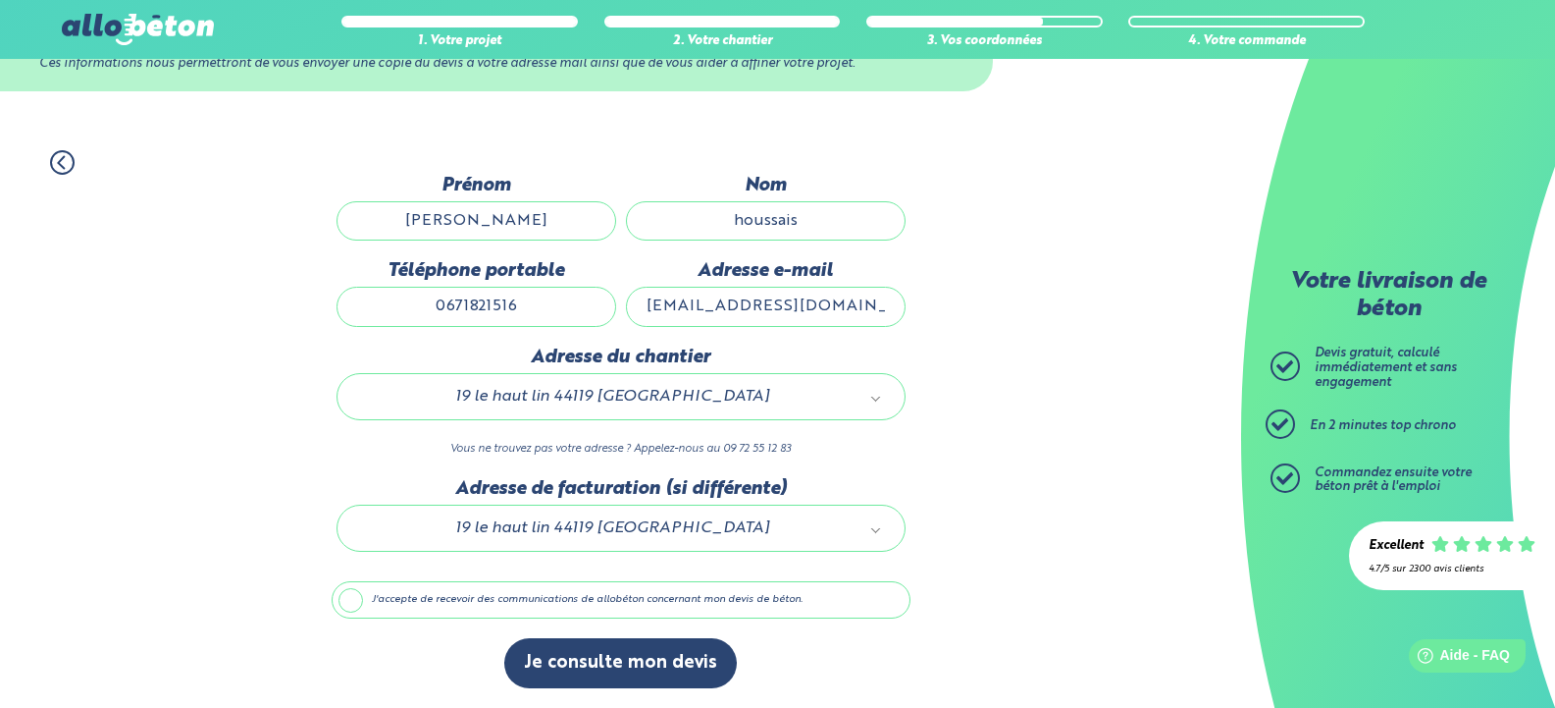
click at [360, 601] on label "J'accepte de recevoir des communications de allobéton concernant mon devis de b…" at bounding box center [621, 599] width 579 height 37
click at [0, 0] on input "J'accepte de recevoir des communications de allobéton concernant mon devis de b…" at bounding box center [0, 0] width 0 height 0
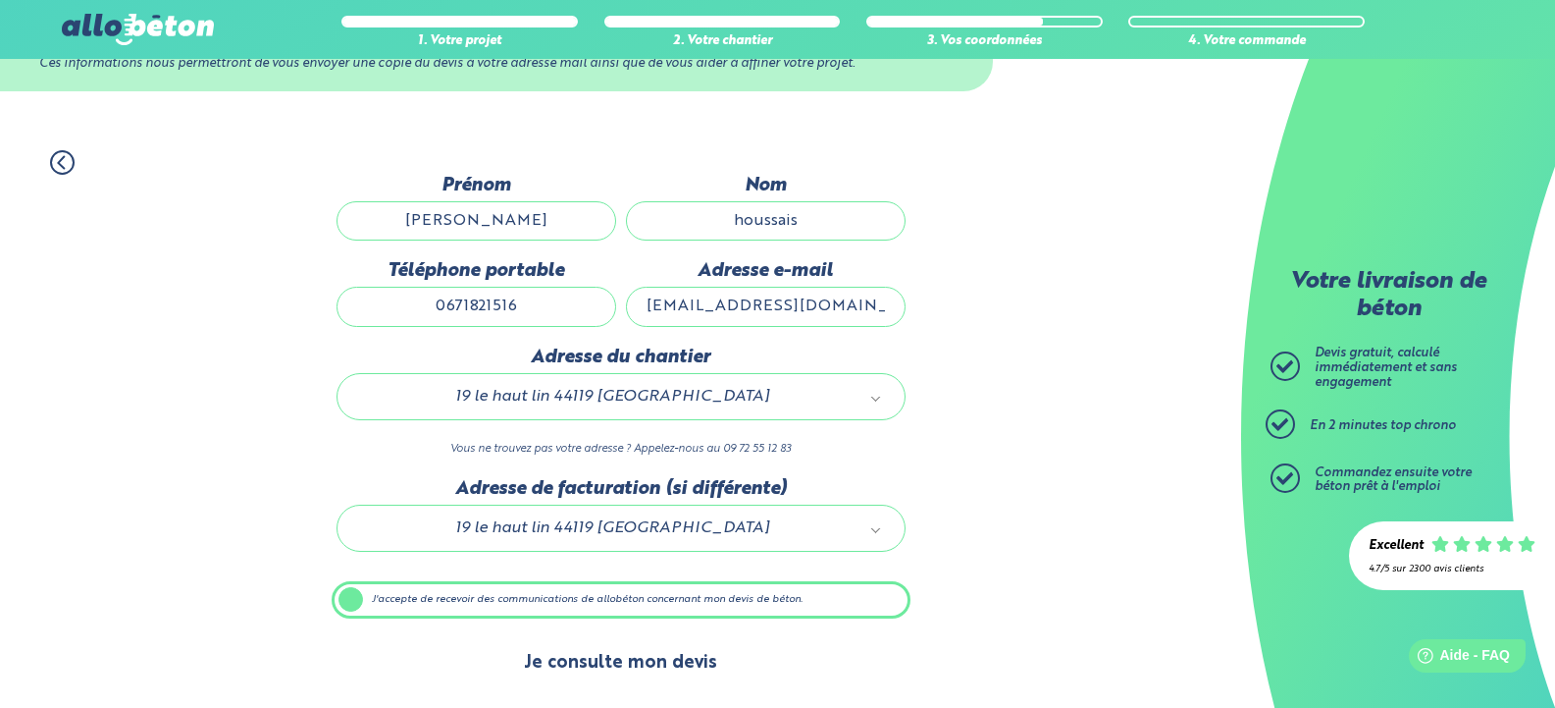
click at [633, 665] on button "Je consulte mon devis" at bounding box center [620, 663] width 233 height 50
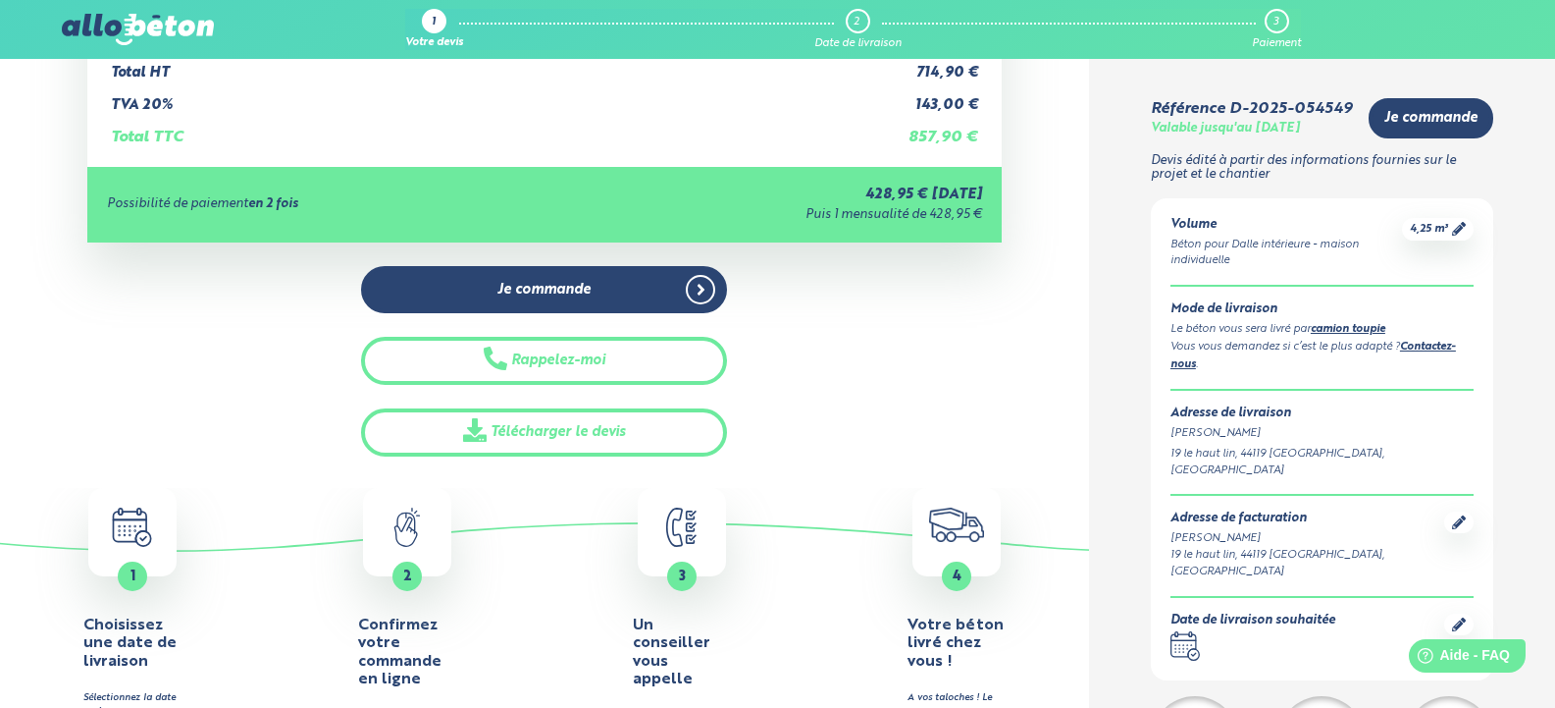
scroll to position [394, 0]
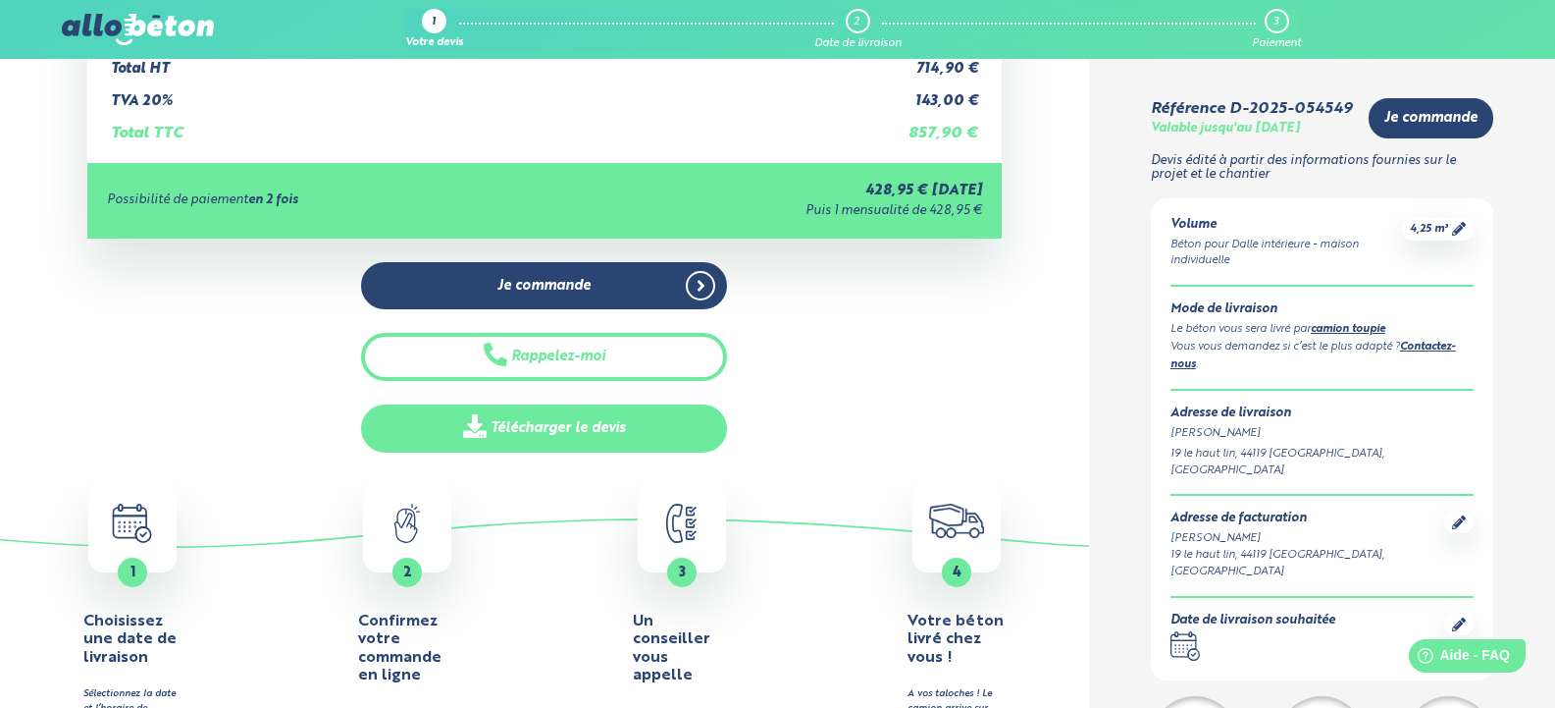
click at [576, 431] on link "Télécharger le devis" at bounding box center [544, 428] width 366 height 48
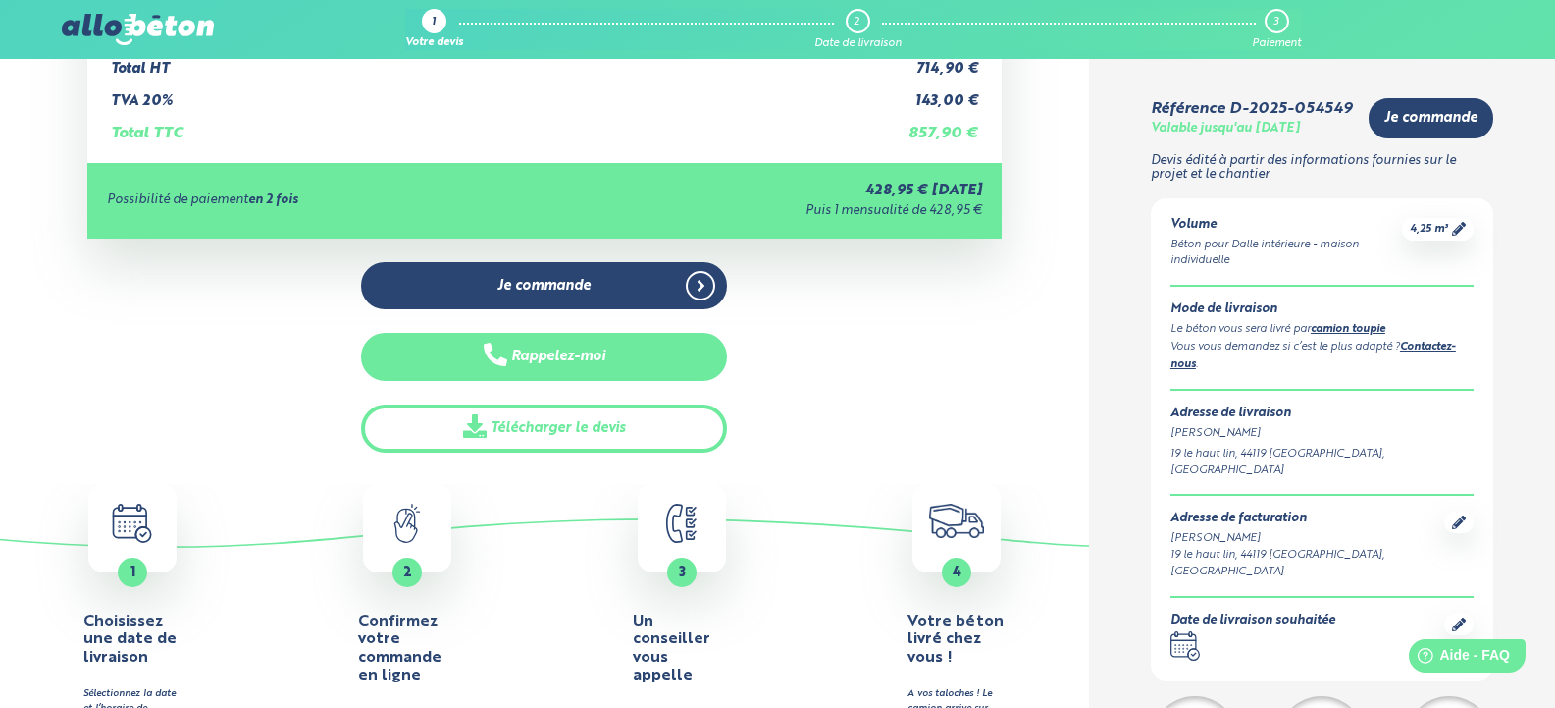
click at [610, 356] on button "Rappelez-moi" at bounding box center [544, 357] width 366 height 48
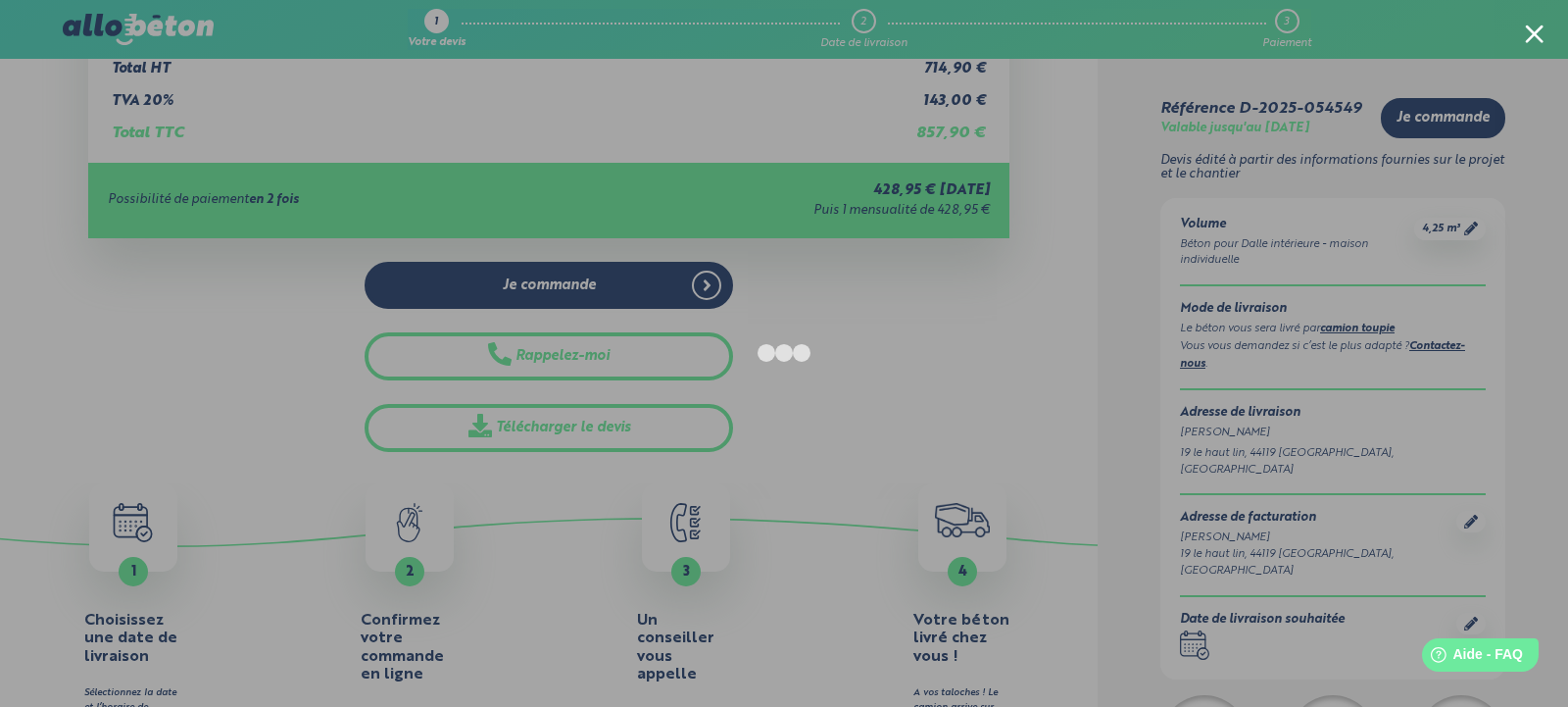
click at [1533, 26] on div at bounding box center [1534, 34] width 19 height 19
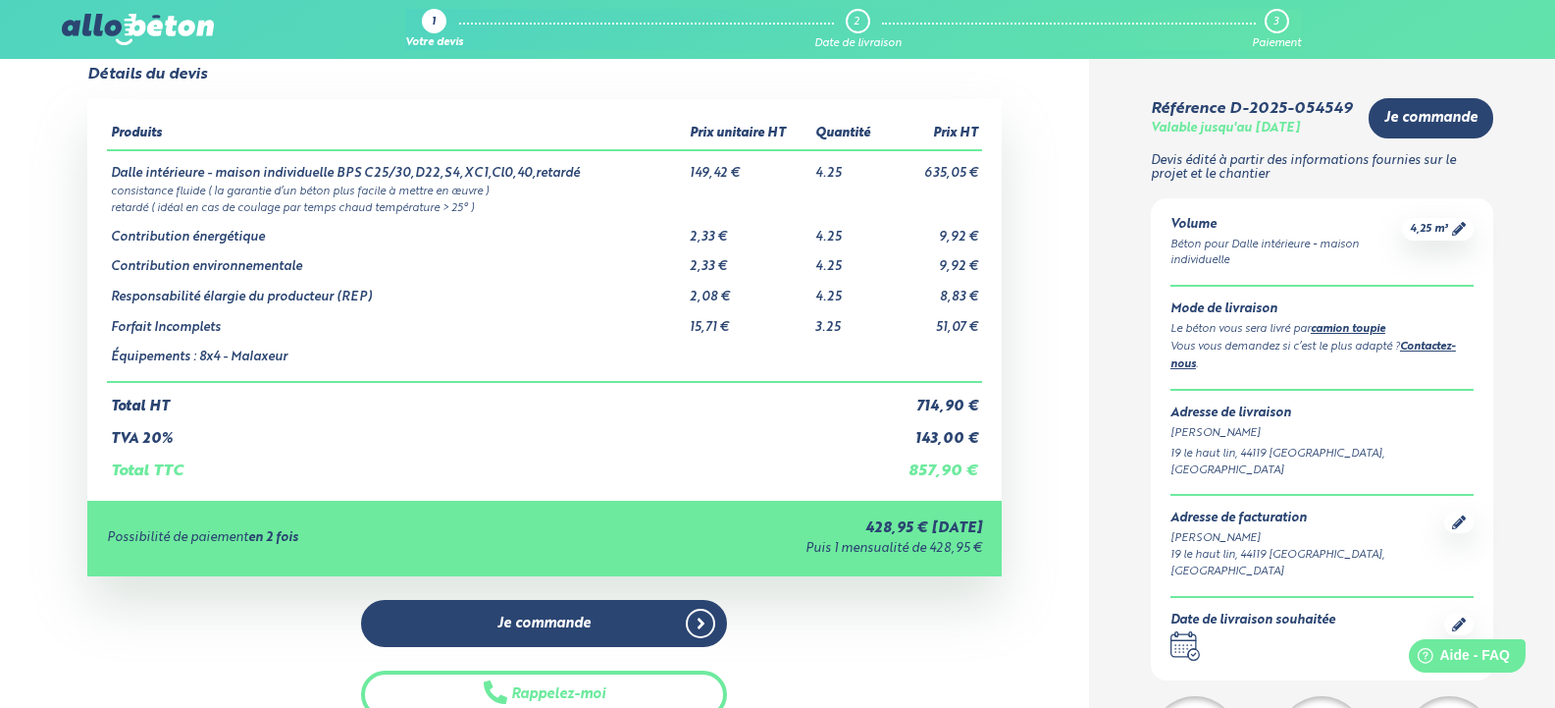
scroll to position [0, 0]
